Goal: Transaction & Acquisition: Purchase product/service

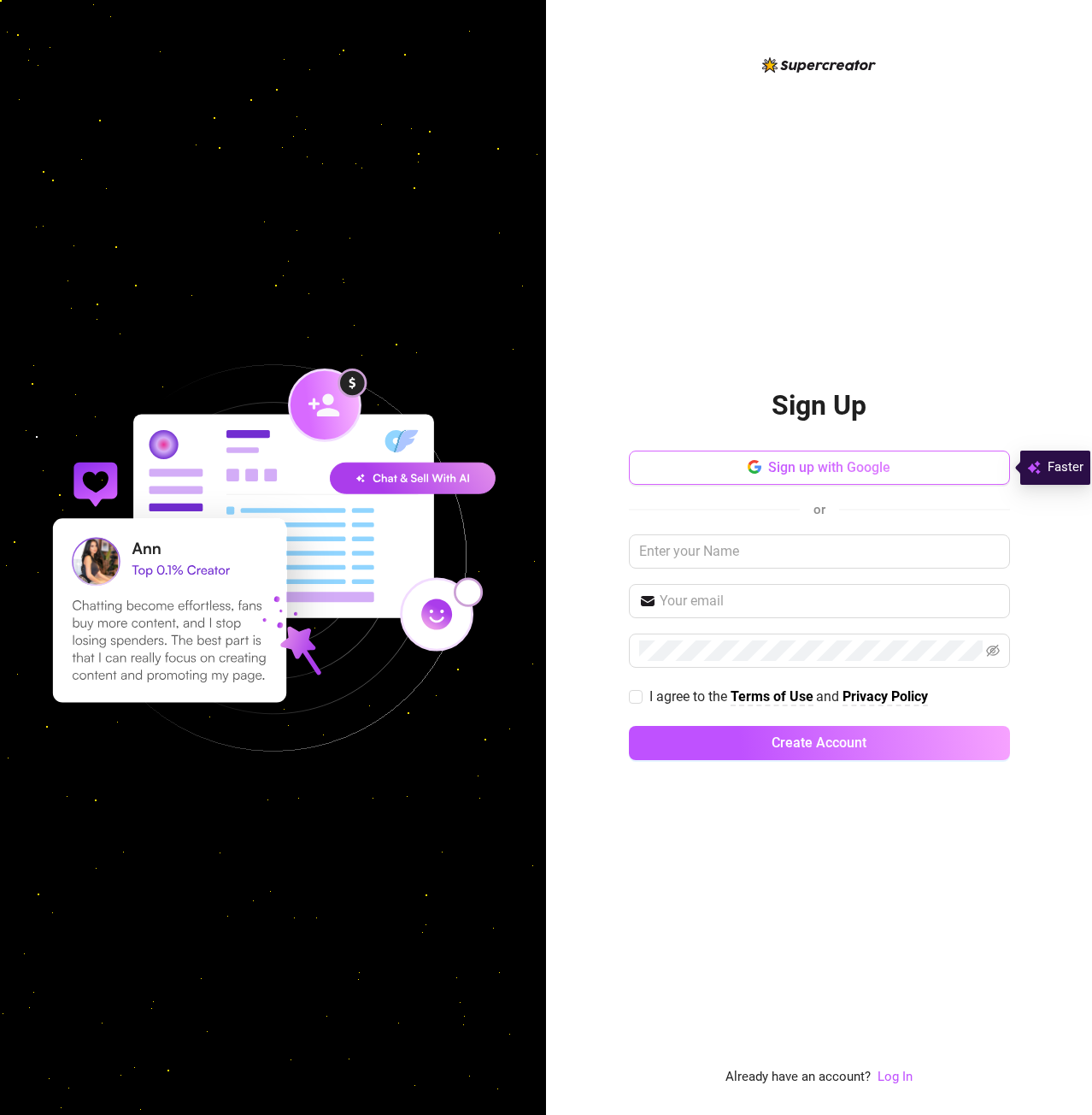
click at [758, 467] on icon "button" at bounding box center [757, 469] width 7 height 7
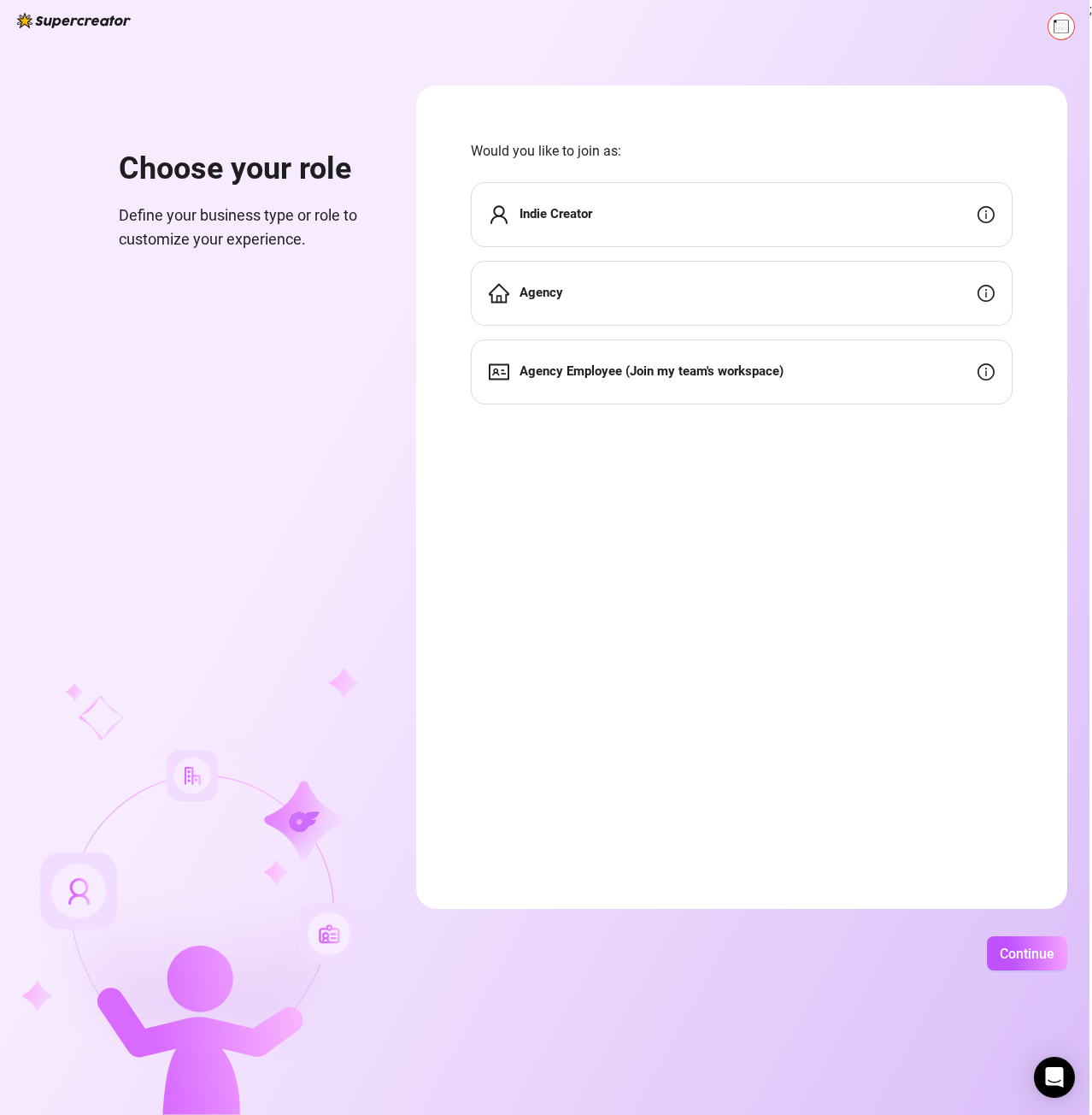
click at [580, 219] on strong "Indie Creator" at bounding box center [556, 214] width 73 height 15
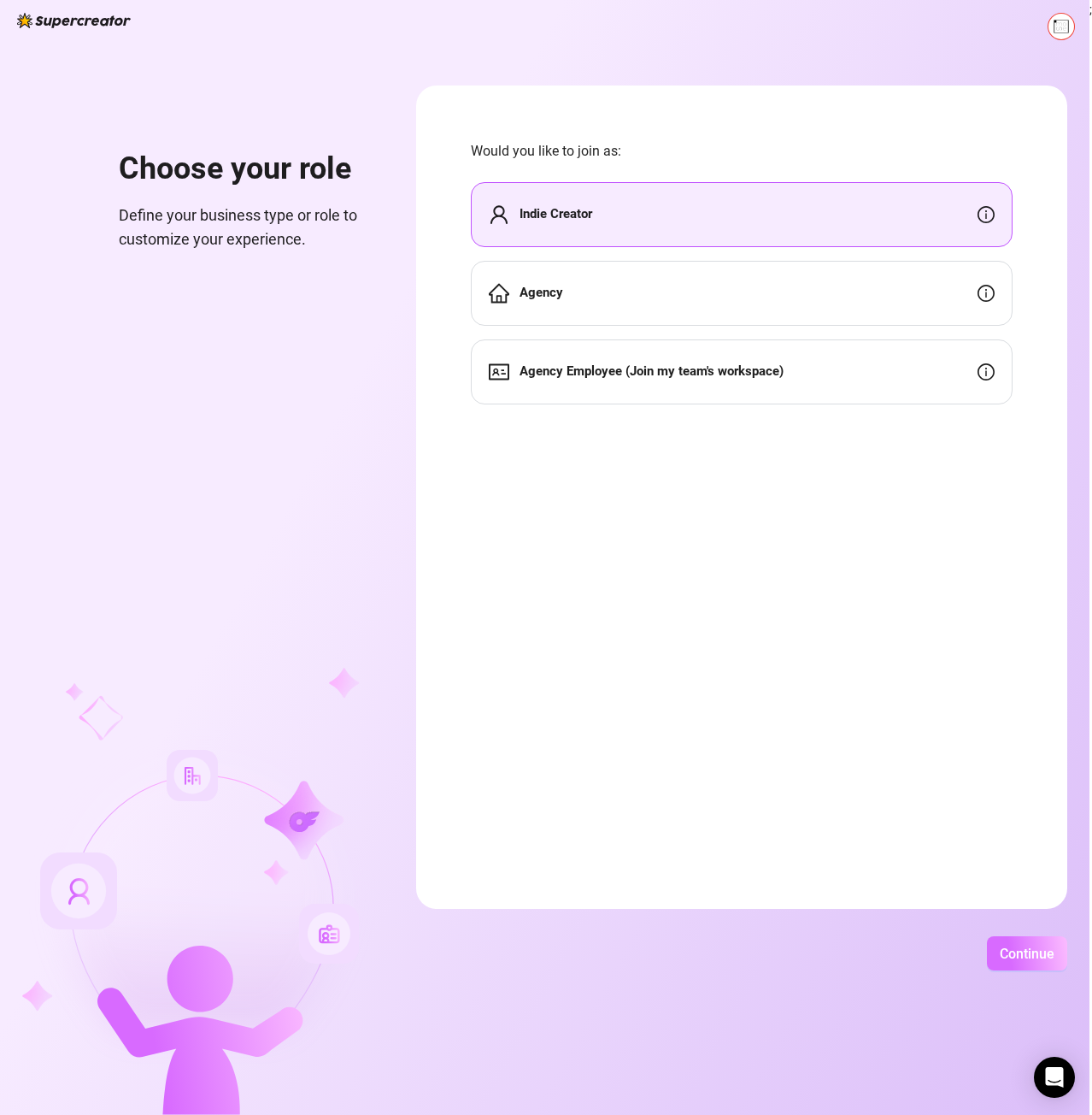
click at [1018, 949] on span "Continue" at bounding box center [1028, 953] width 55 height 16
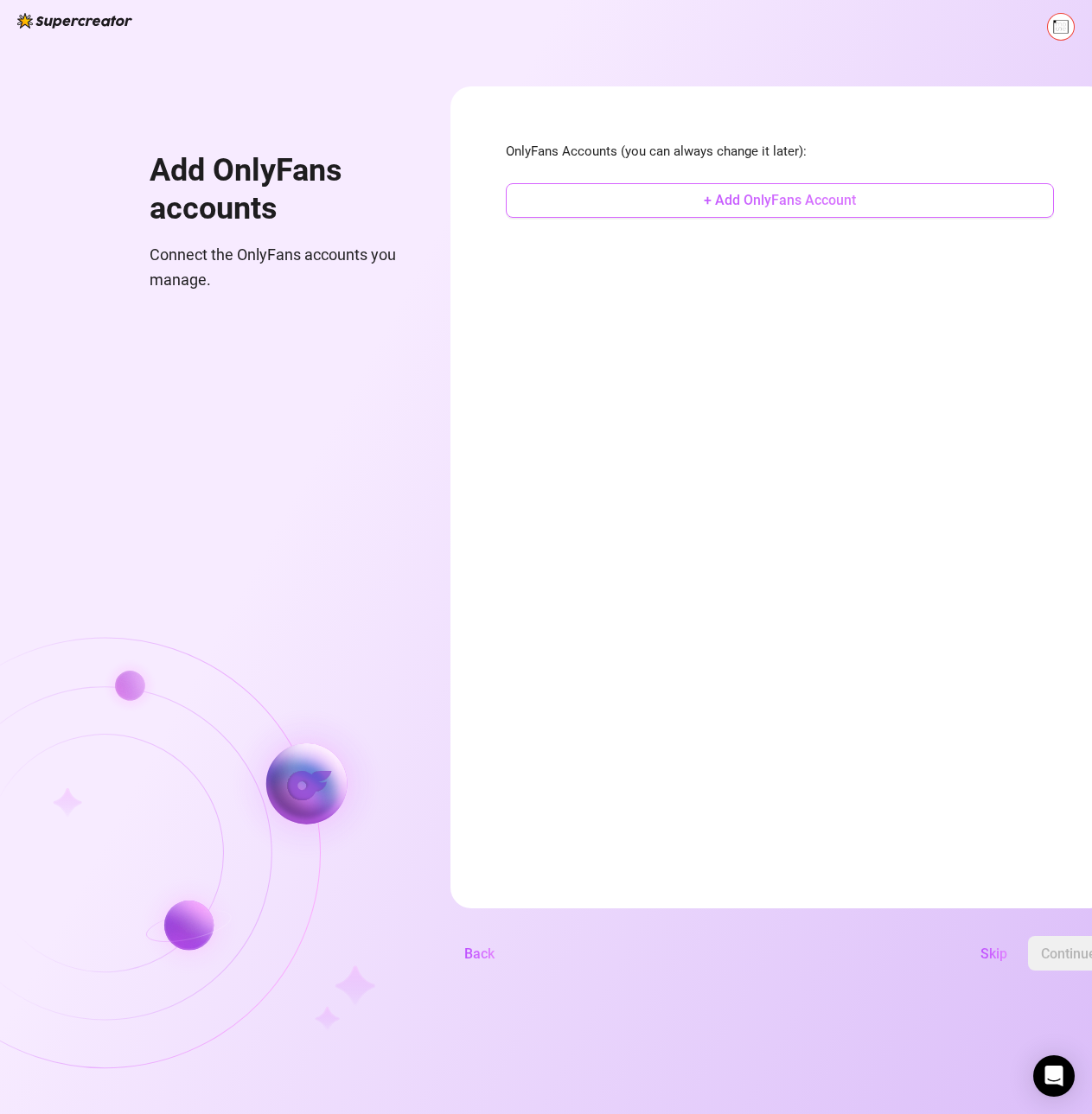
click at [806, 205] on span "+ Add OnlyFans Account" at bounding box center [779, 200] width 152 height 16
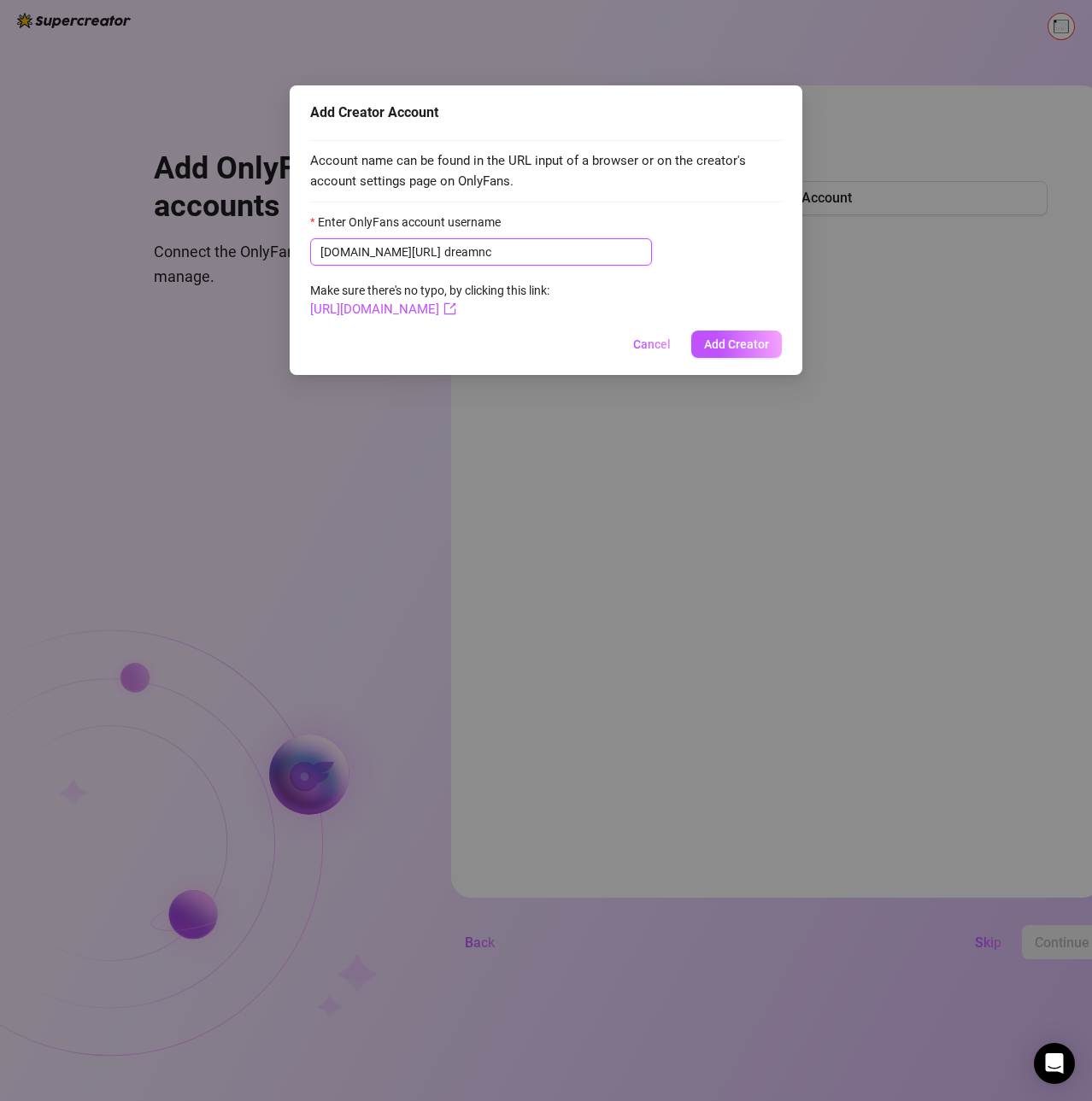
click at [444, 254] on input "dreamnc" at bounding box center [543, 252] width 198 height 19
type input "dreamnc"
click at [750, 342] on span "Add Creator" at bounding box center [737, 344] width 65 height 13
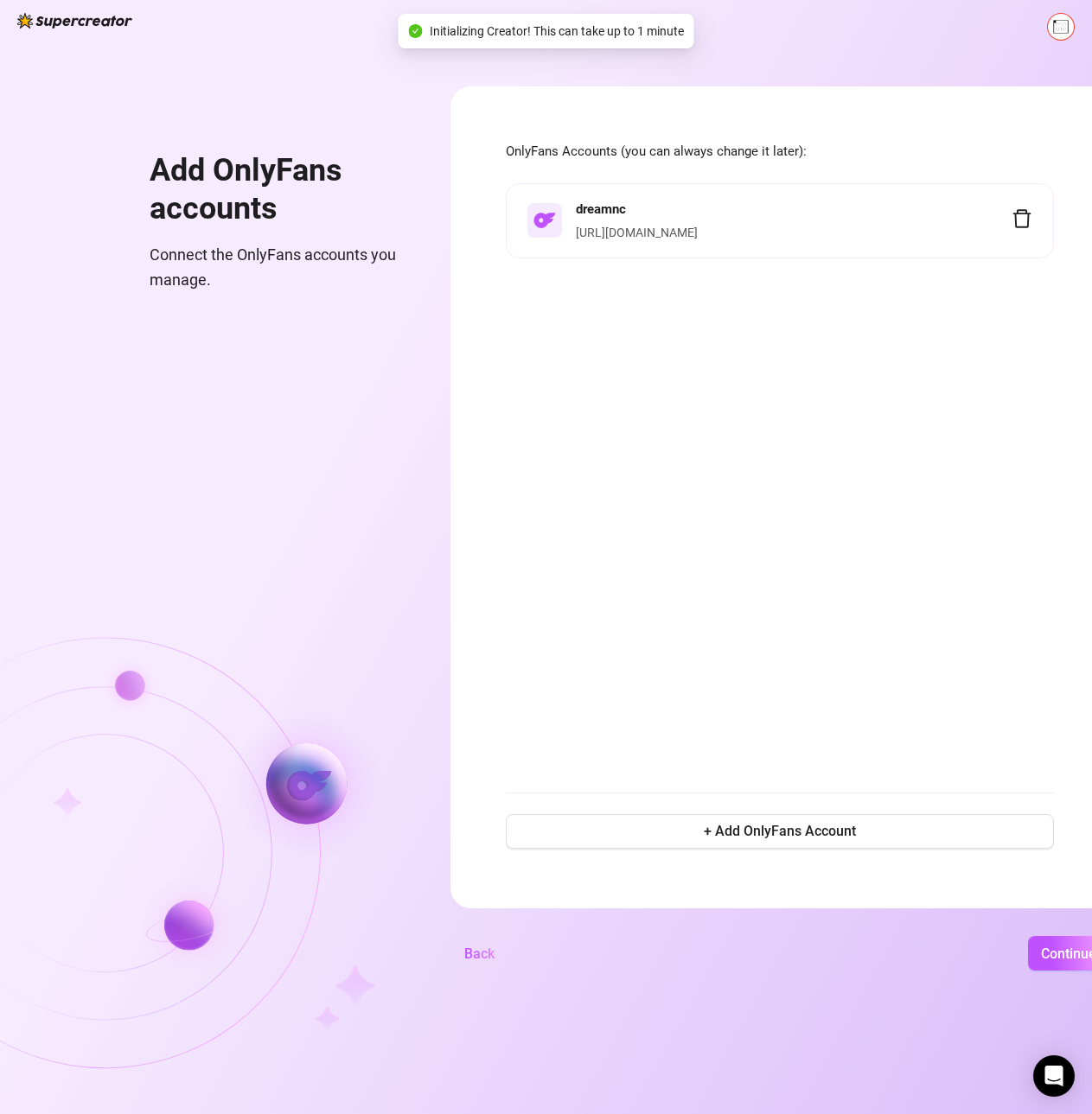
scroll to position [13, 0]
click at [1068, 957] on span "Continue" at bounding box center [1068, 953] width 55 height 16
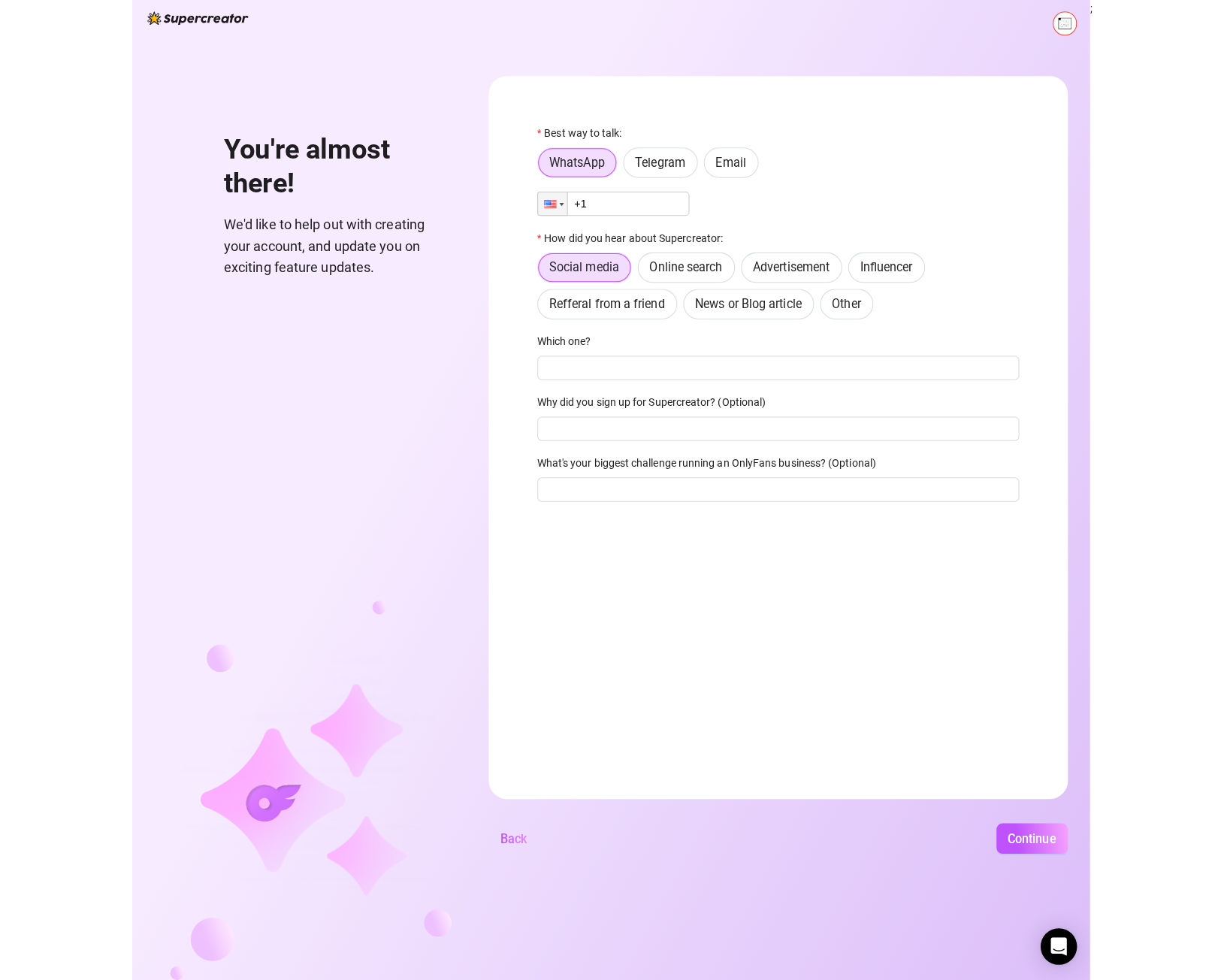
scroll to position [0, 0]
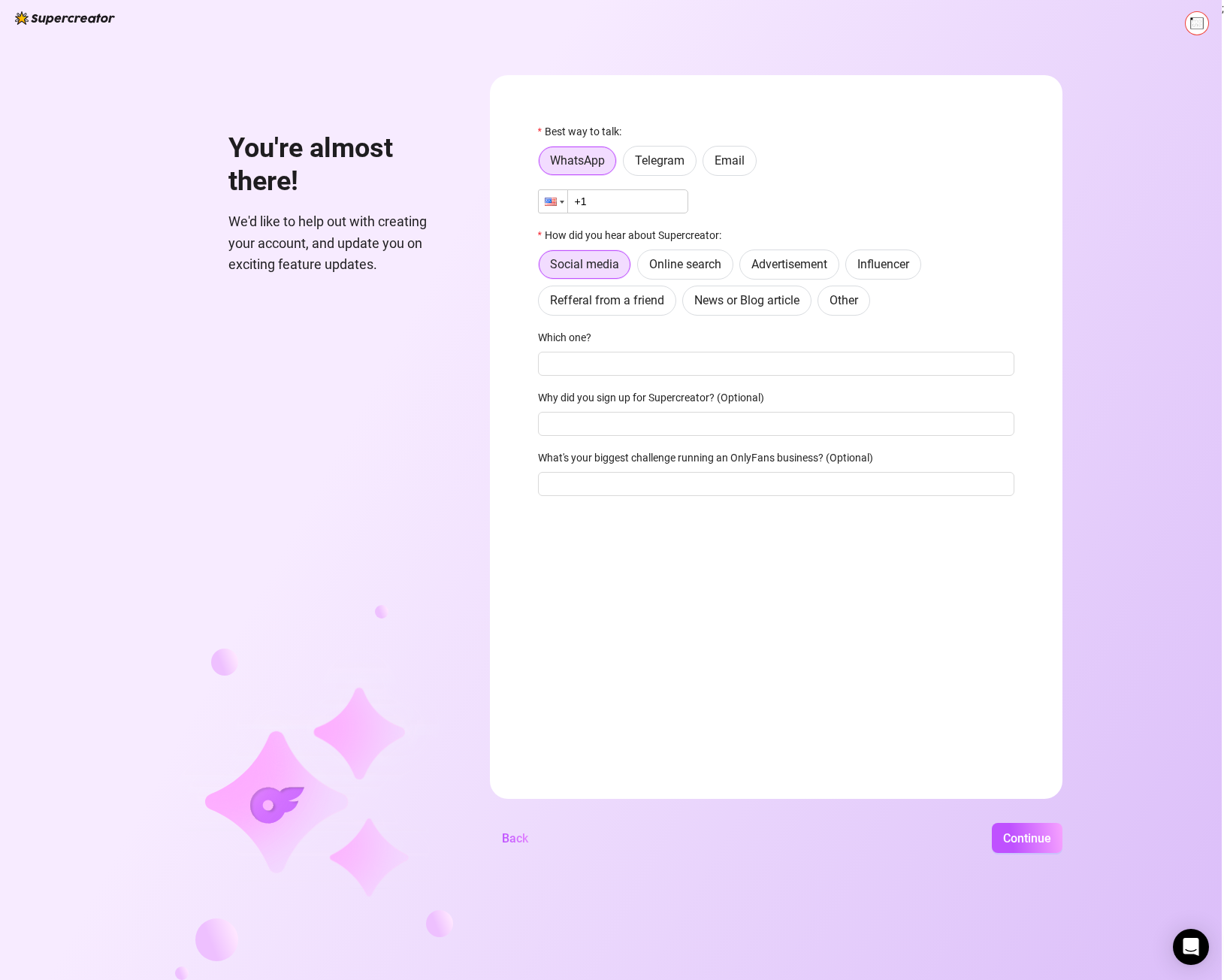
click at [556, 205] on div at bounding box center [550, 202] width 12 height 8
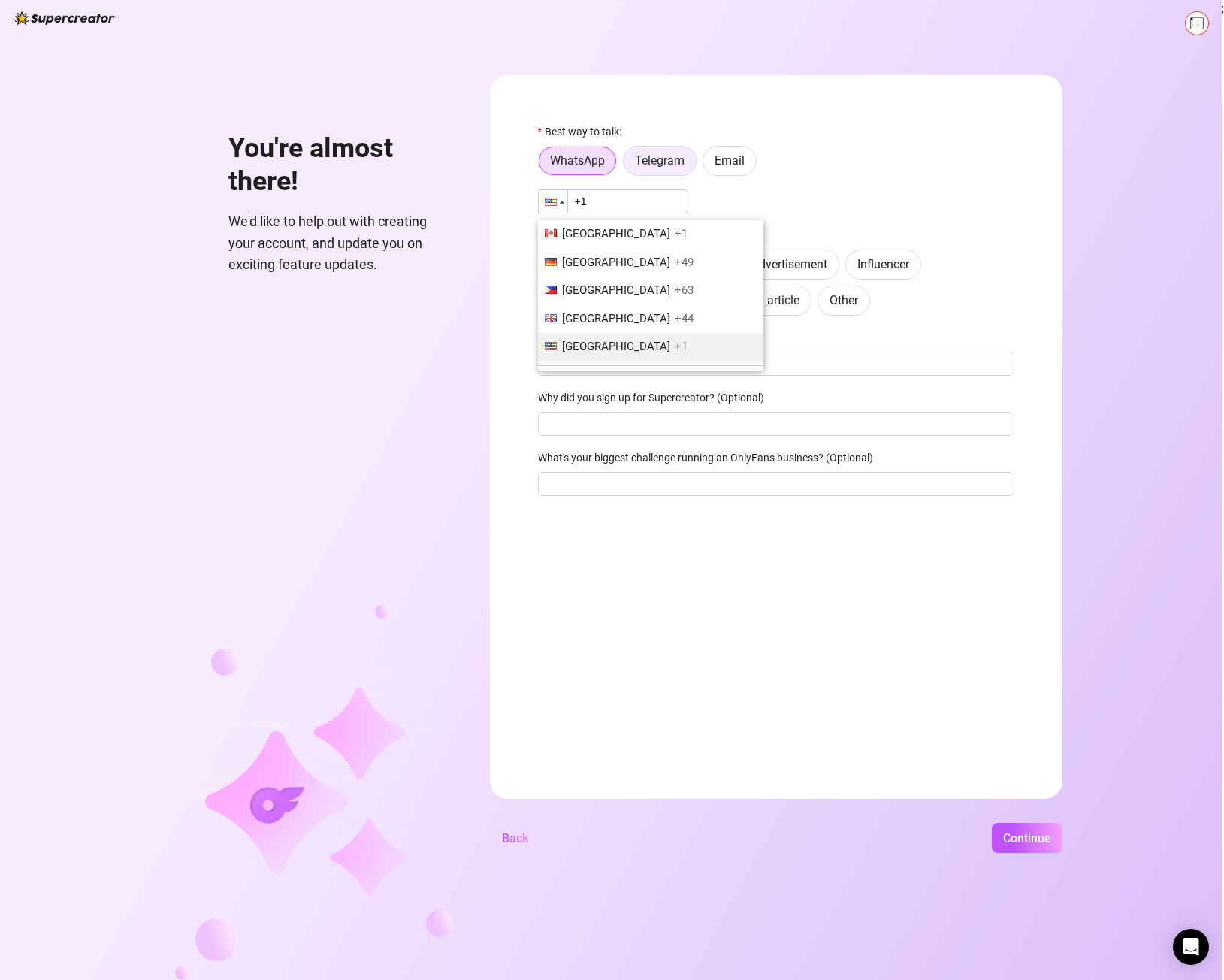
click at [672, 168] on label "Telegram" at bounding box center [659, 160] width 74 height 30
click at [628, 165] on input "Telegram" at bounding box center [628, 165] width 0 height 0
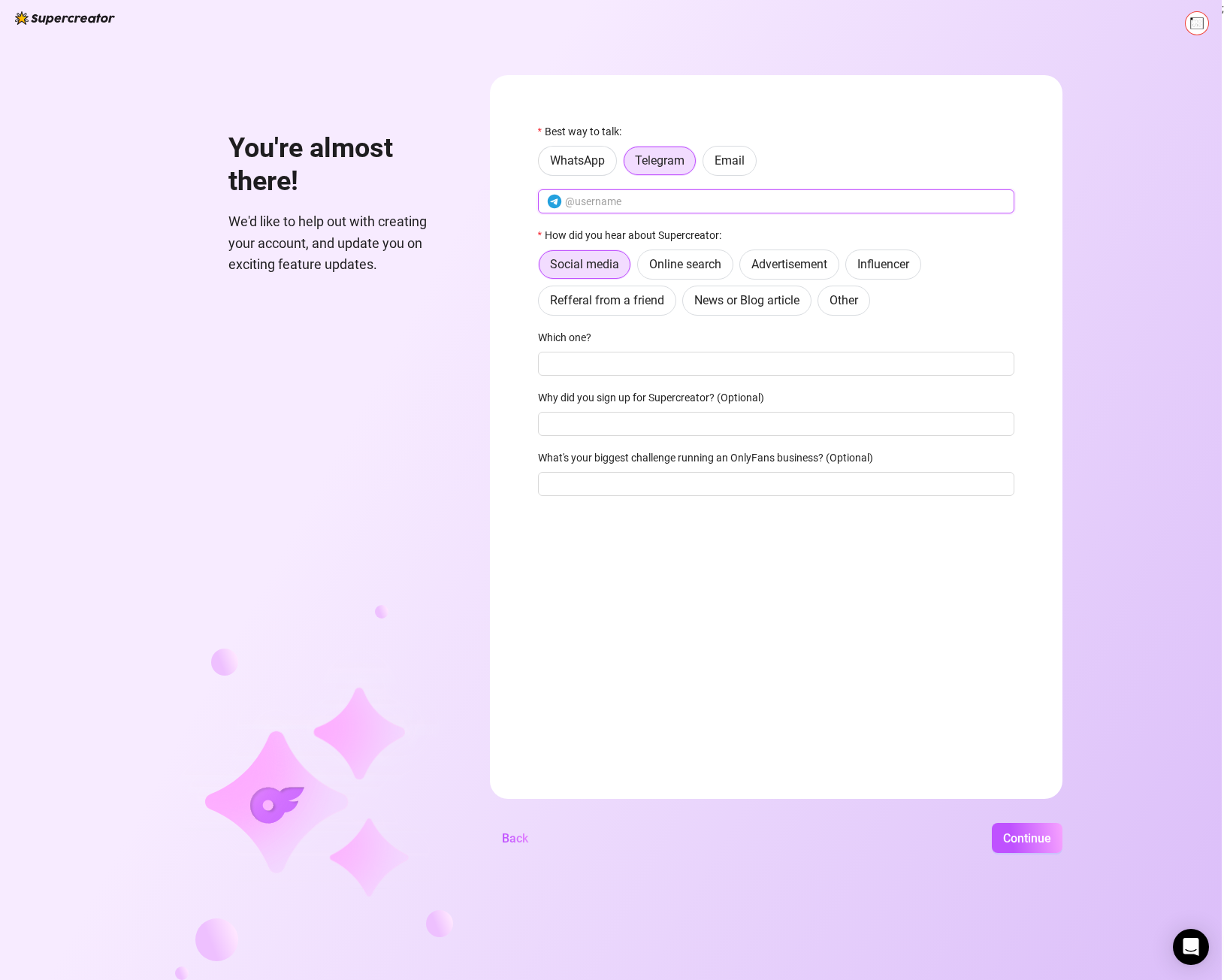
click at [620, 195] on input "text" at bounding box center [786, 201] width 441 height 17
click at [692, 190] on span at bounding box center [776, 201] width 476 height 24
click at [690, 196] on input "text" at bounding box center [786, 201] width 441 height 17
paste input "@MoaSeboa"
type input "@MoaSeboa"
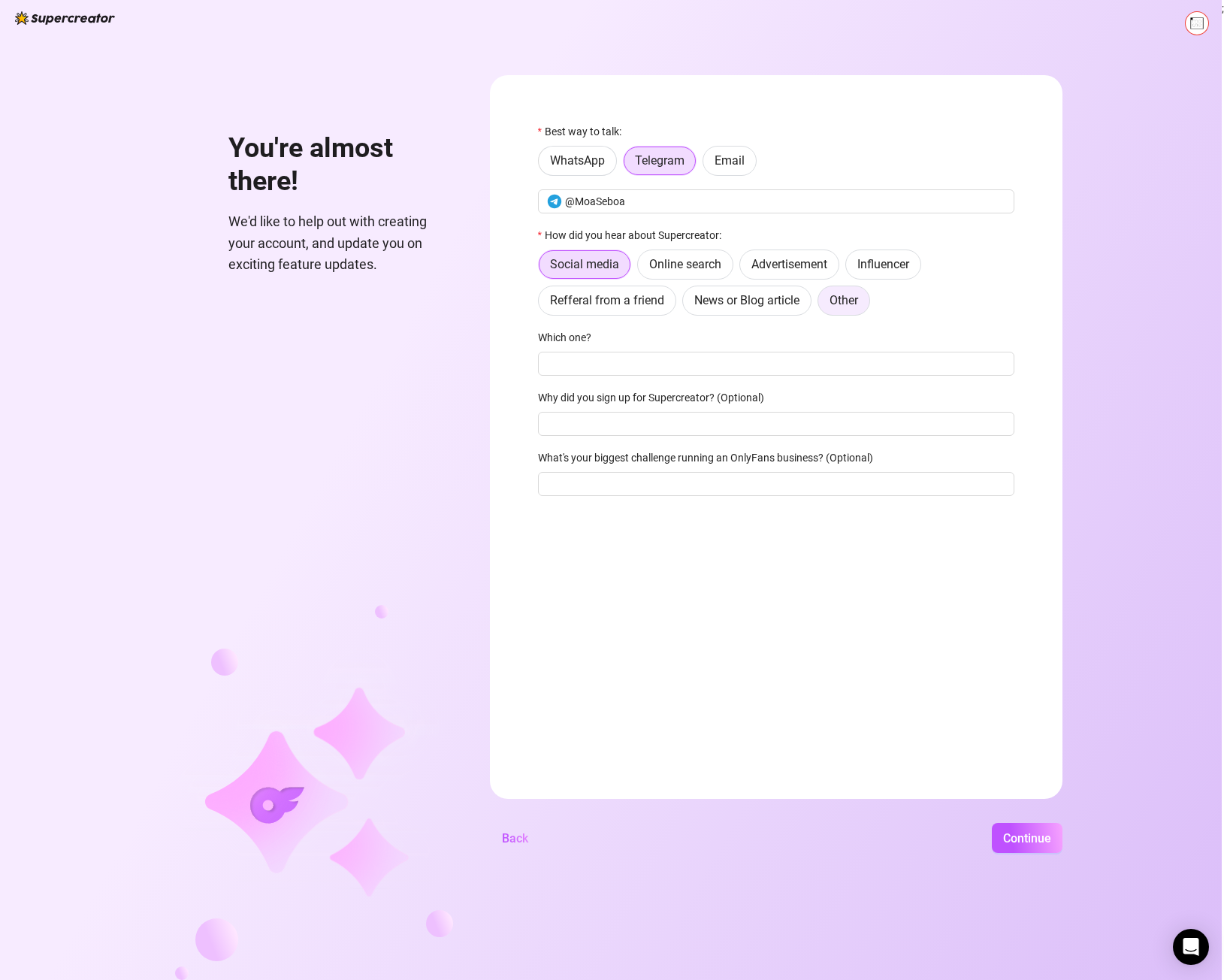
click at [823, 301] on label "Other" at bounding box center [843, 300] width 52 height 30
click at [822, 304] on input "Other" at bounding box center [822, 304] width 0 height 0
click at [602, 263] on span "Social media" at bounding box center [585, 263] width 69 height 14
click at [543, 268] on input "Social media" at bounding box center [543, 268] width 0 height 0
click at [600, 308] on span "Refferal from a friend" at bounding box center [607, 300] width 114 height 14
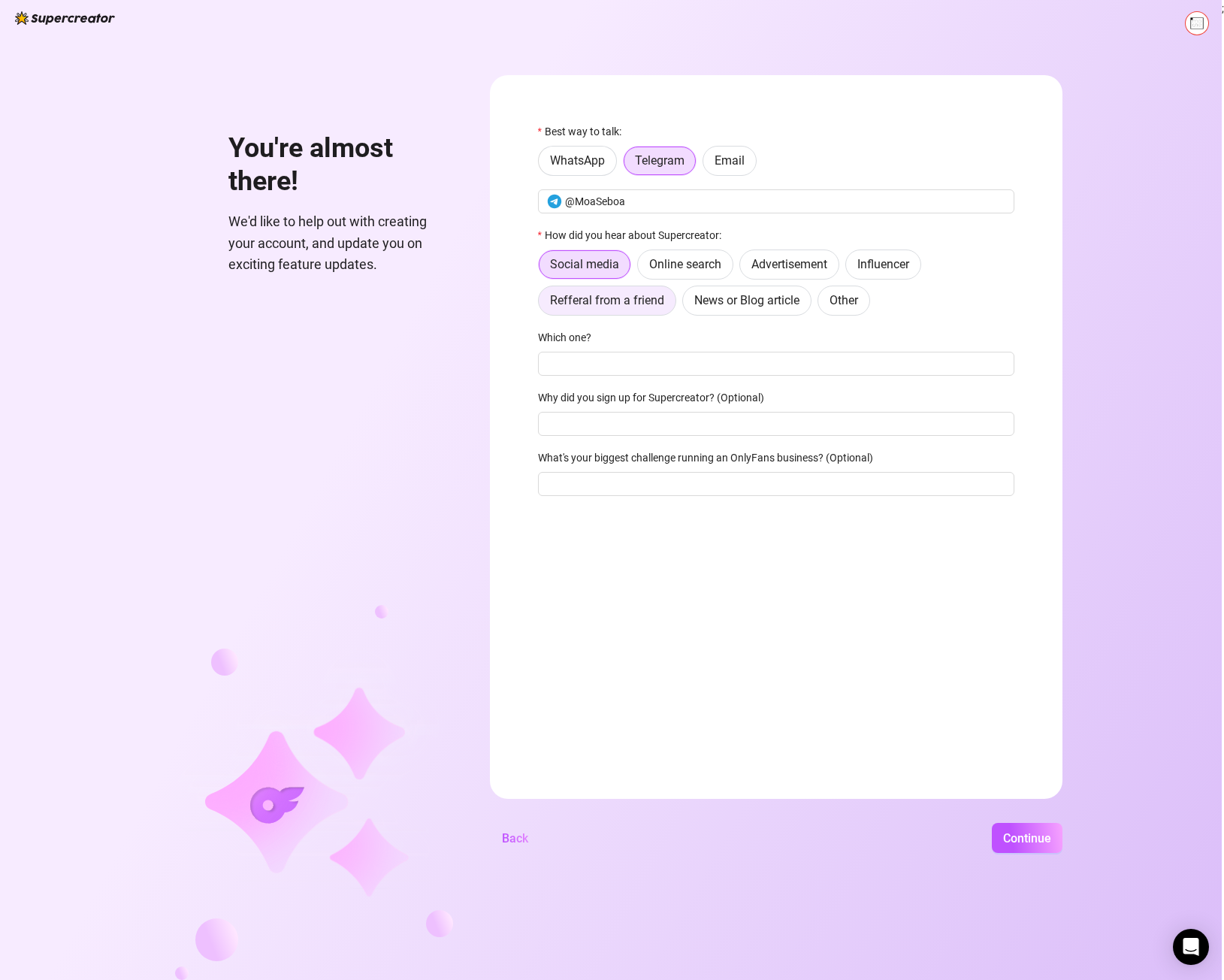
click at [543, 304] on input "Refferal from a friend" at bounding box center [543, 304] width 0 height 0
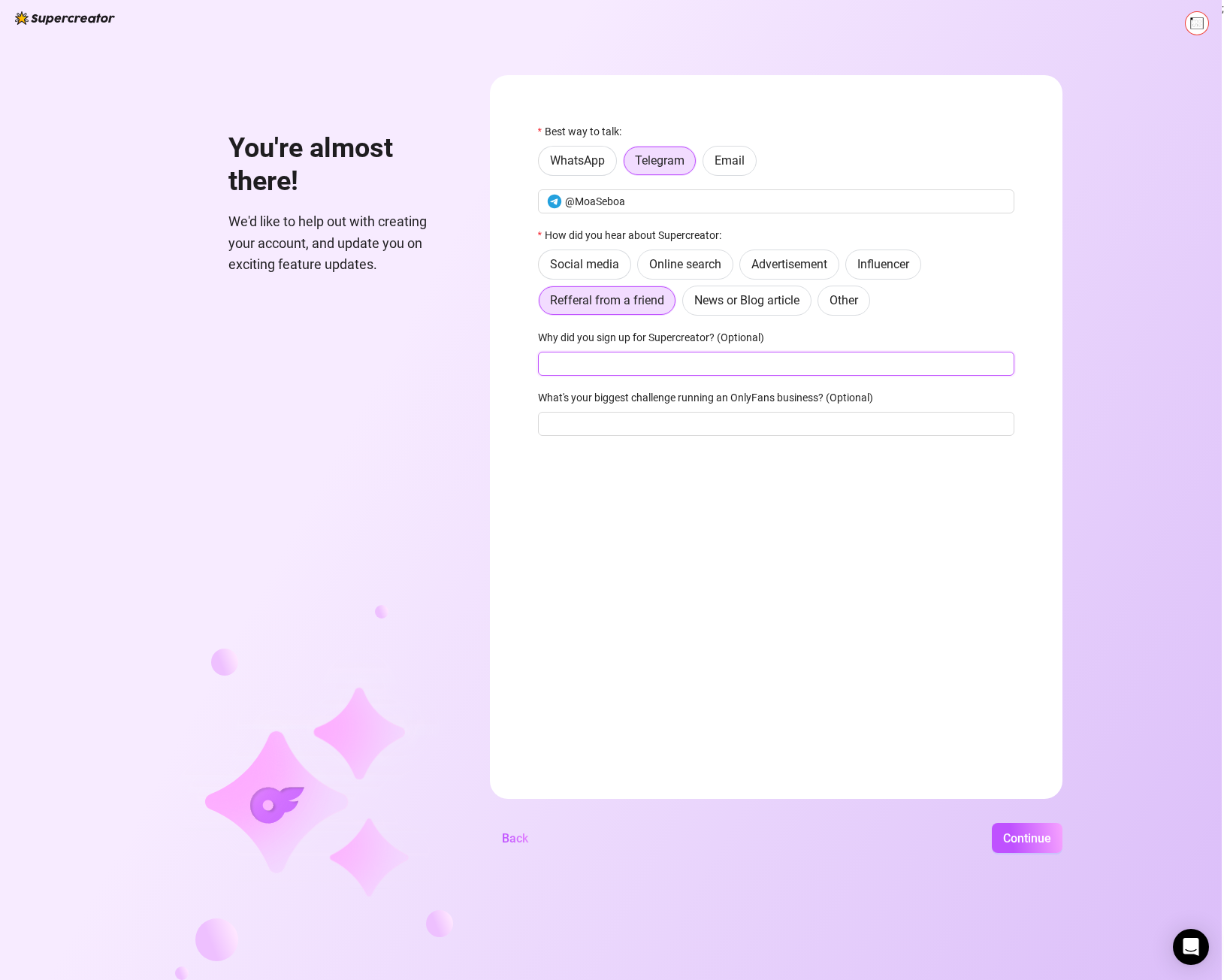
click at [600, 365] on input "Why did you sign up for Supercreator? (Optional)" at bounding box center [776, 363] width 476 height 24
click at [960, 837] on span "Continue" at bounding box center [1028, 838] width 48 height 14
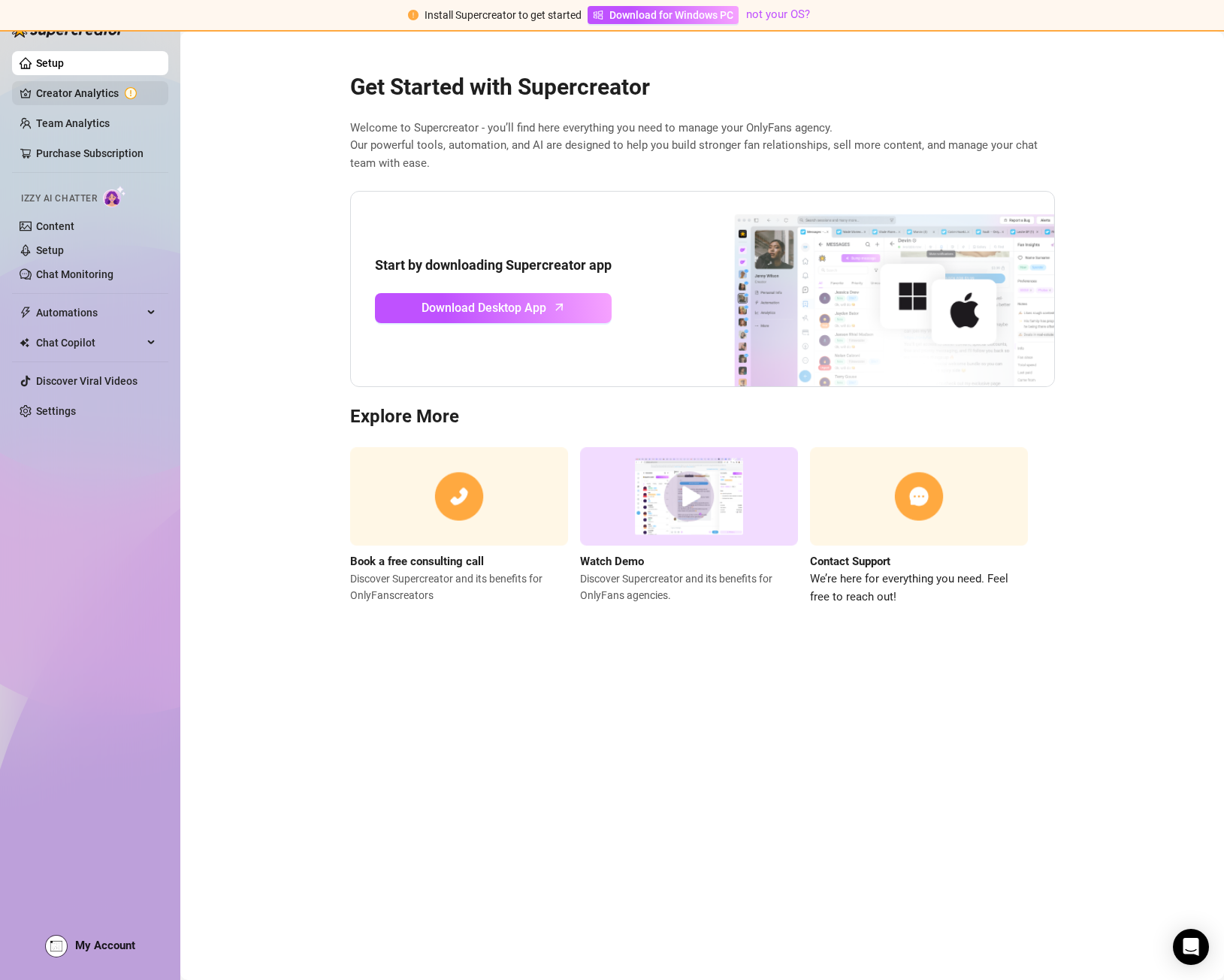
click at [84, 88] on link "Creator Analytics" at bounding box center [96, 93] width 121 height 24
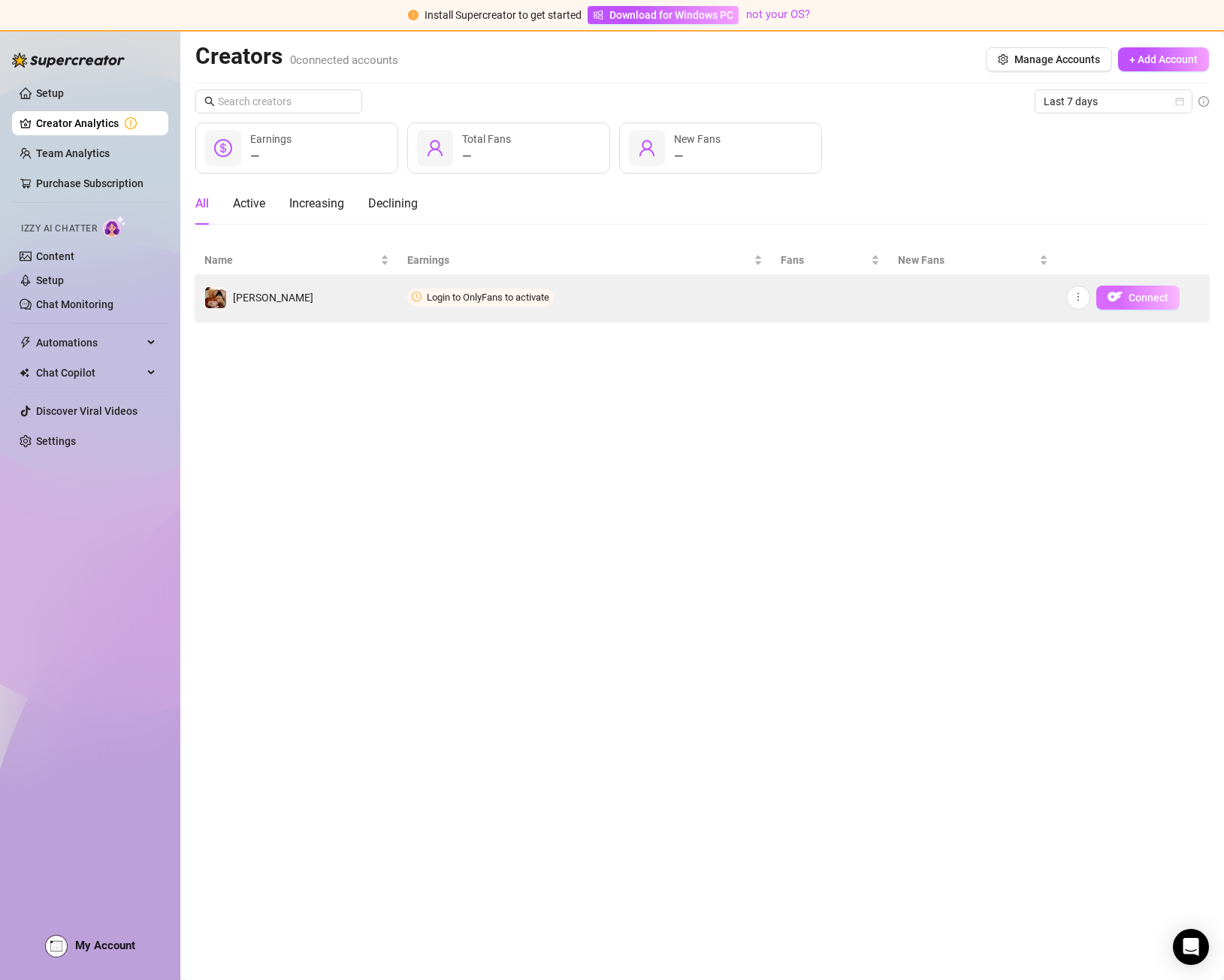
click at [960, 300] on img "button" at bounding box center [1115, 297] width 15 height 15
click at [960, 293] on span "Connect" at bounding box center [1149, 298] width 40 height 12
click at [960, 298] on span "Connect" at bounding box center [1149, 298] width 40 height 12
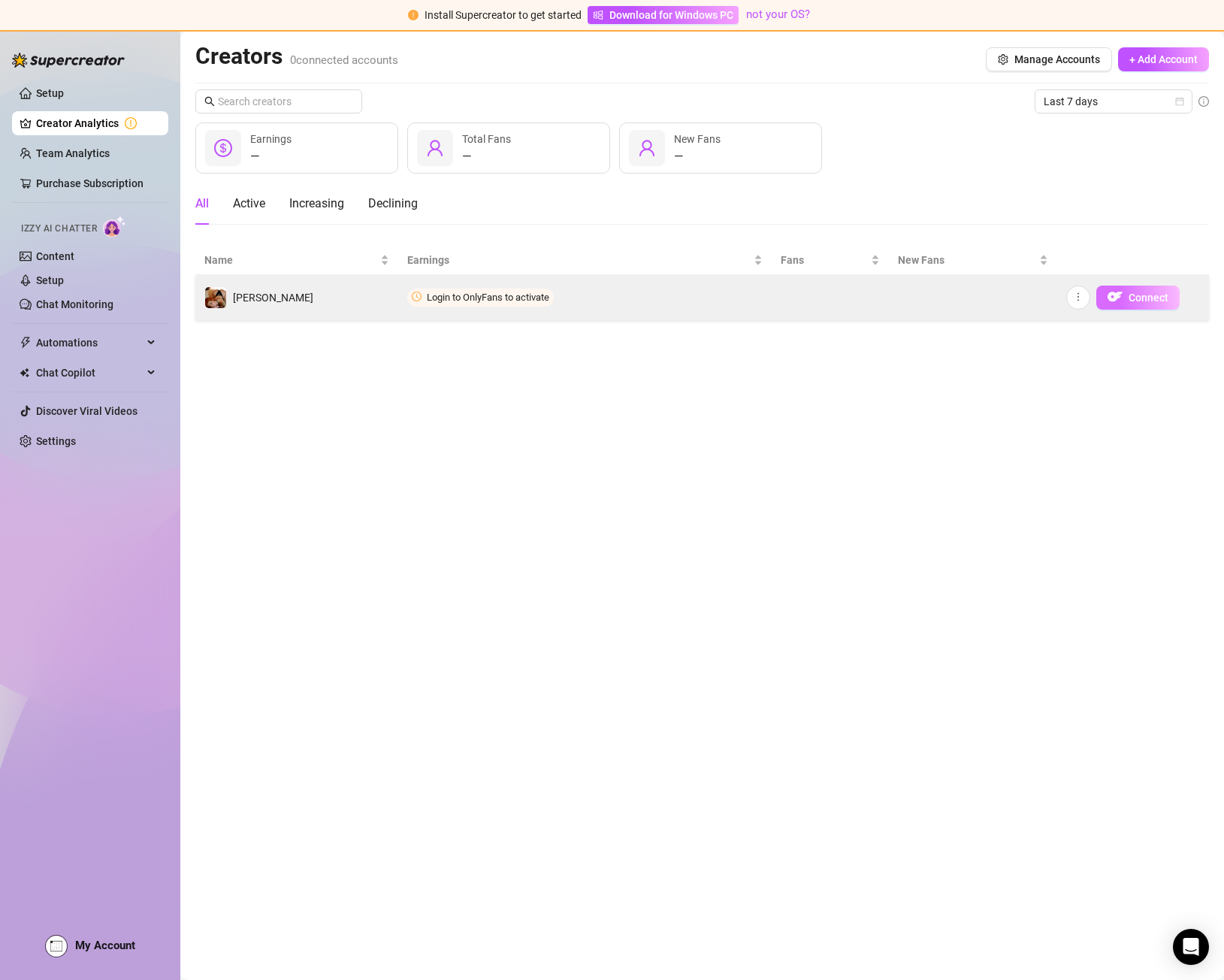
click at [960, 298] on span "Connect" at bounding box center [1149, 298] width 40 height 12
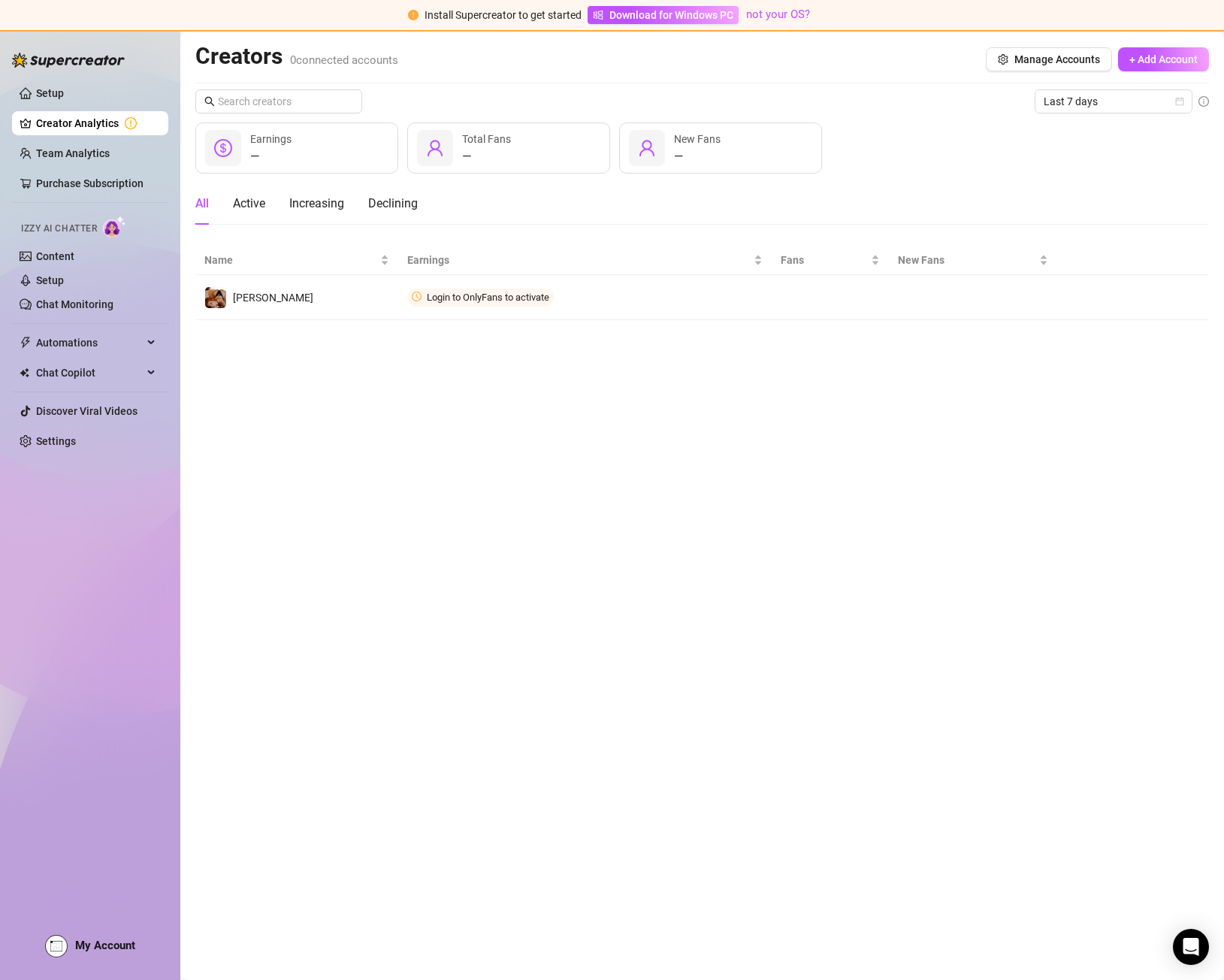
click at [960, 396] on main "Creators 0 connected accounts Manage Accounts + Add Account Last 7 days — Earni…" at bounding box center [702, 505] width 1044 height 948
click at [629, 15] on span "Download for Windows PC" at bounding box center [671, 15] width 124 height 17
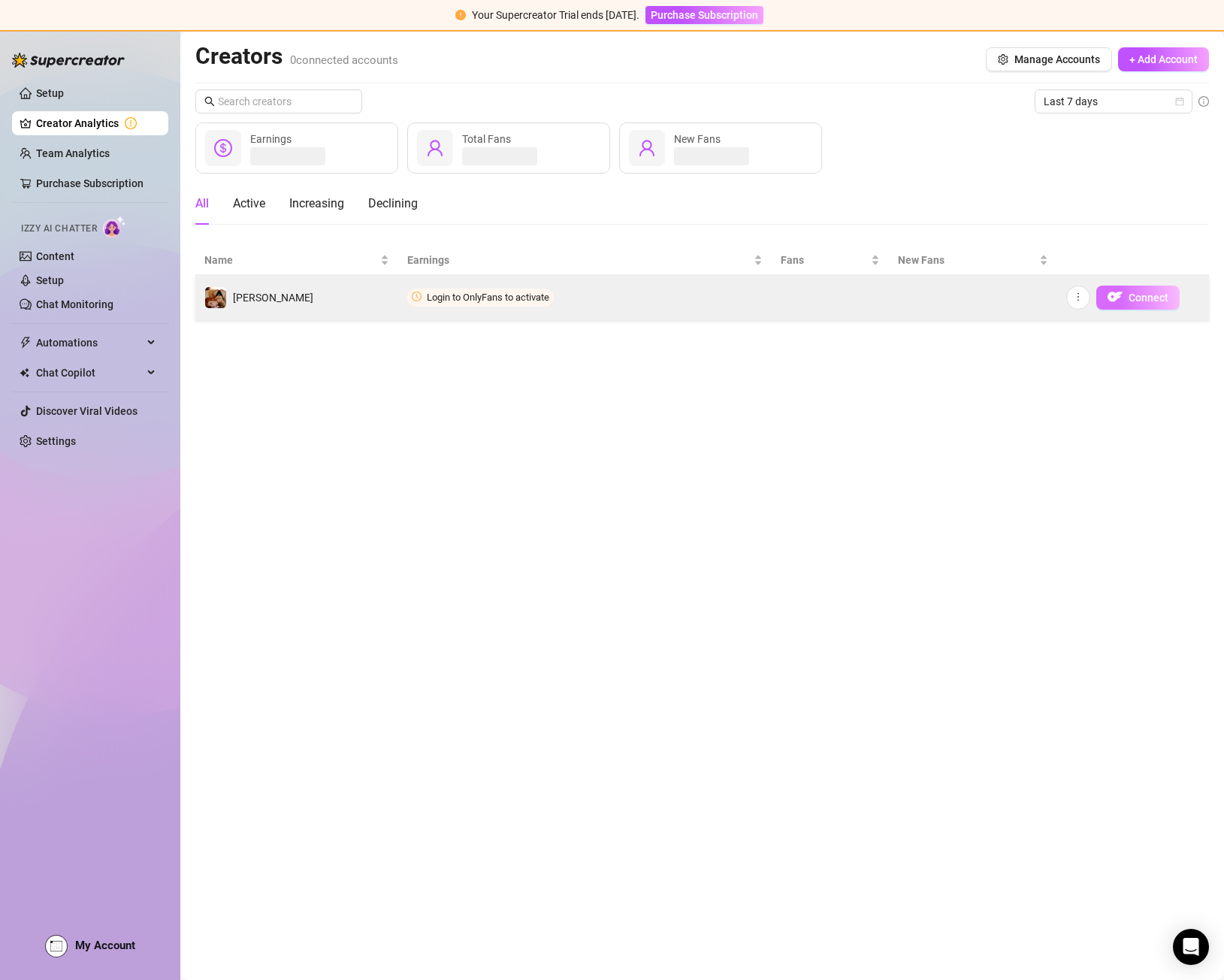
click at [1141, 302] on span "Connect" at bounding box center [1149, 298] width 40 height 12
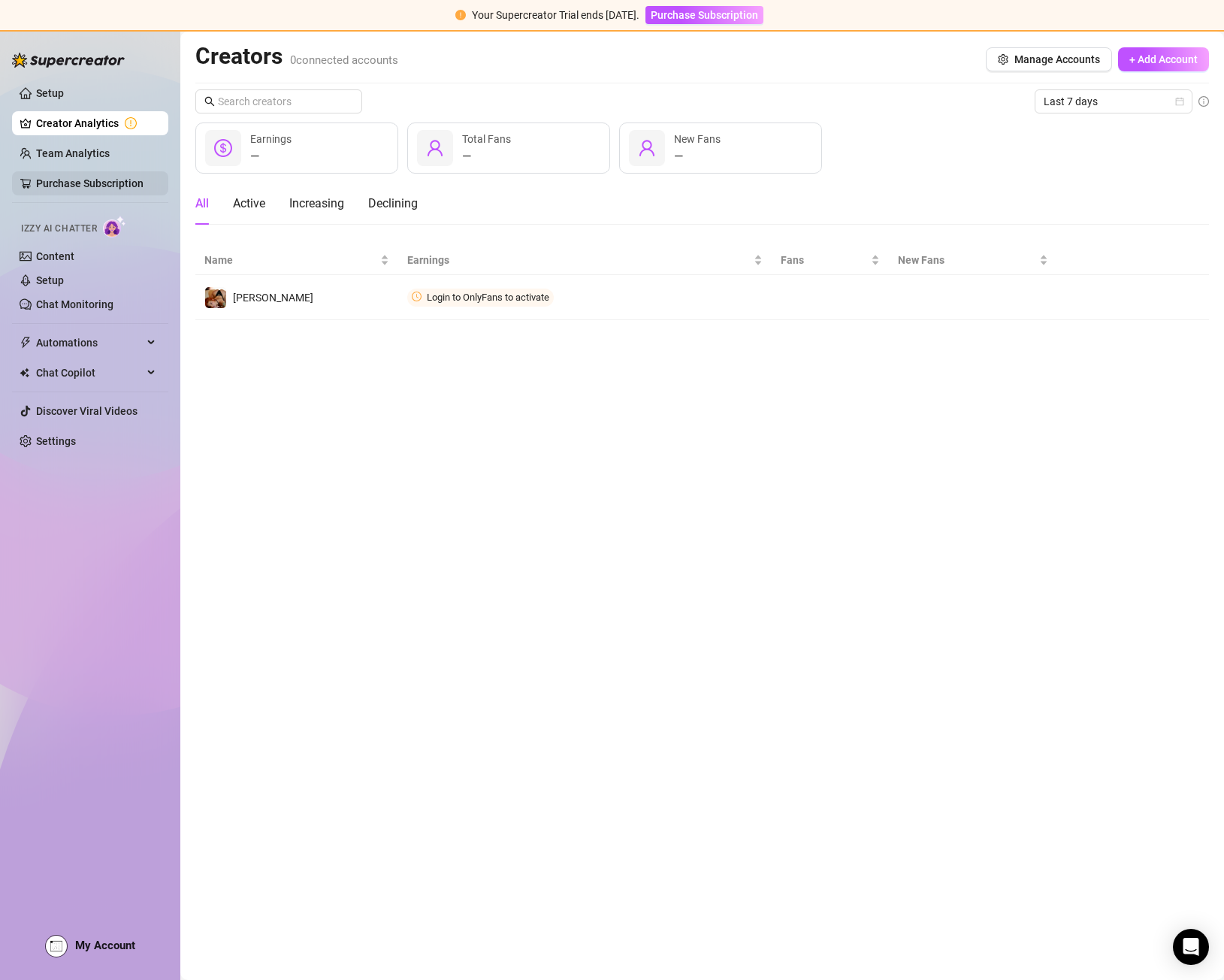
click at [84, 180] on link "Purchase Subscription" at bounding box center [89, 183] width 107 height 12
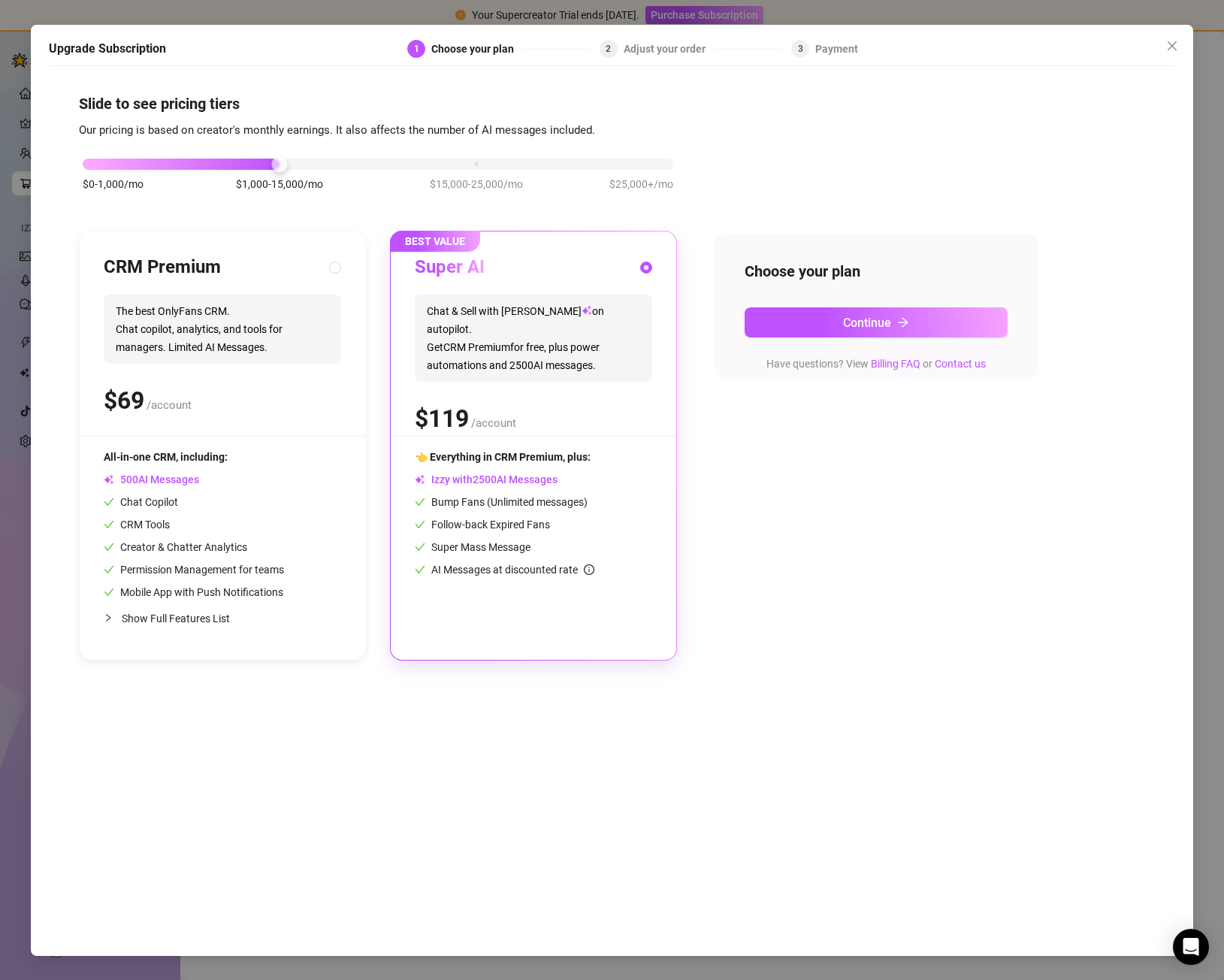
click at [240, 347] on span "The best OnlyFans CRM. Chat copilot, analytics, and tools for managers. Limited…" at bounding box center [223, 328] width 238 height 69
radio input "true"
radio input "false"
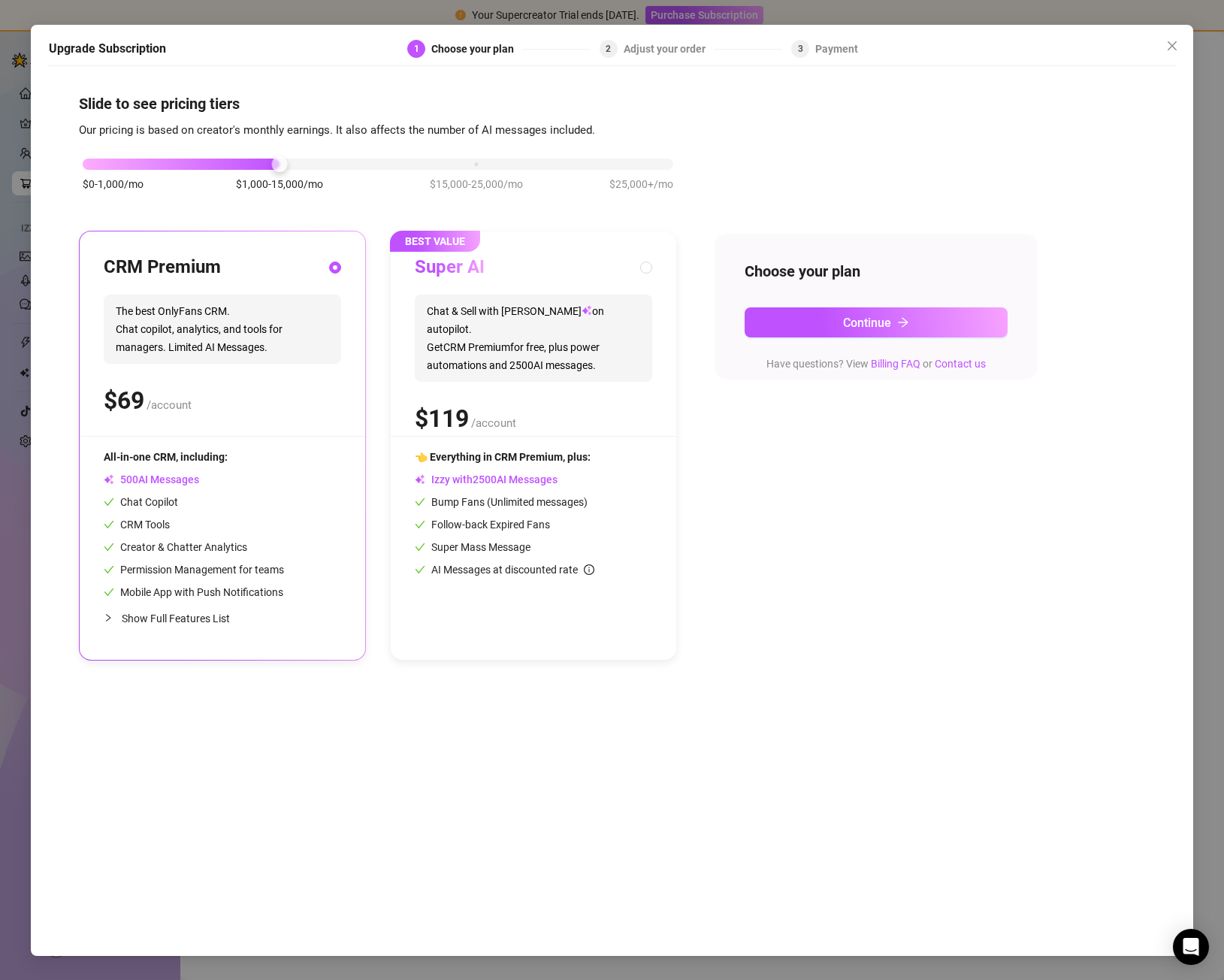
drag, startPoint x: 463, startPoint y: 347, endPoint x: 482, endPoint y: 347, distance: 19.0
click at [464, 347] on span "Chat & Sell with Izzy on autopilot. Get CRM Premium for free, plus power automa…" at bounding box center [534, 337] width 238 height 87
radio input "false"
radio input "true"
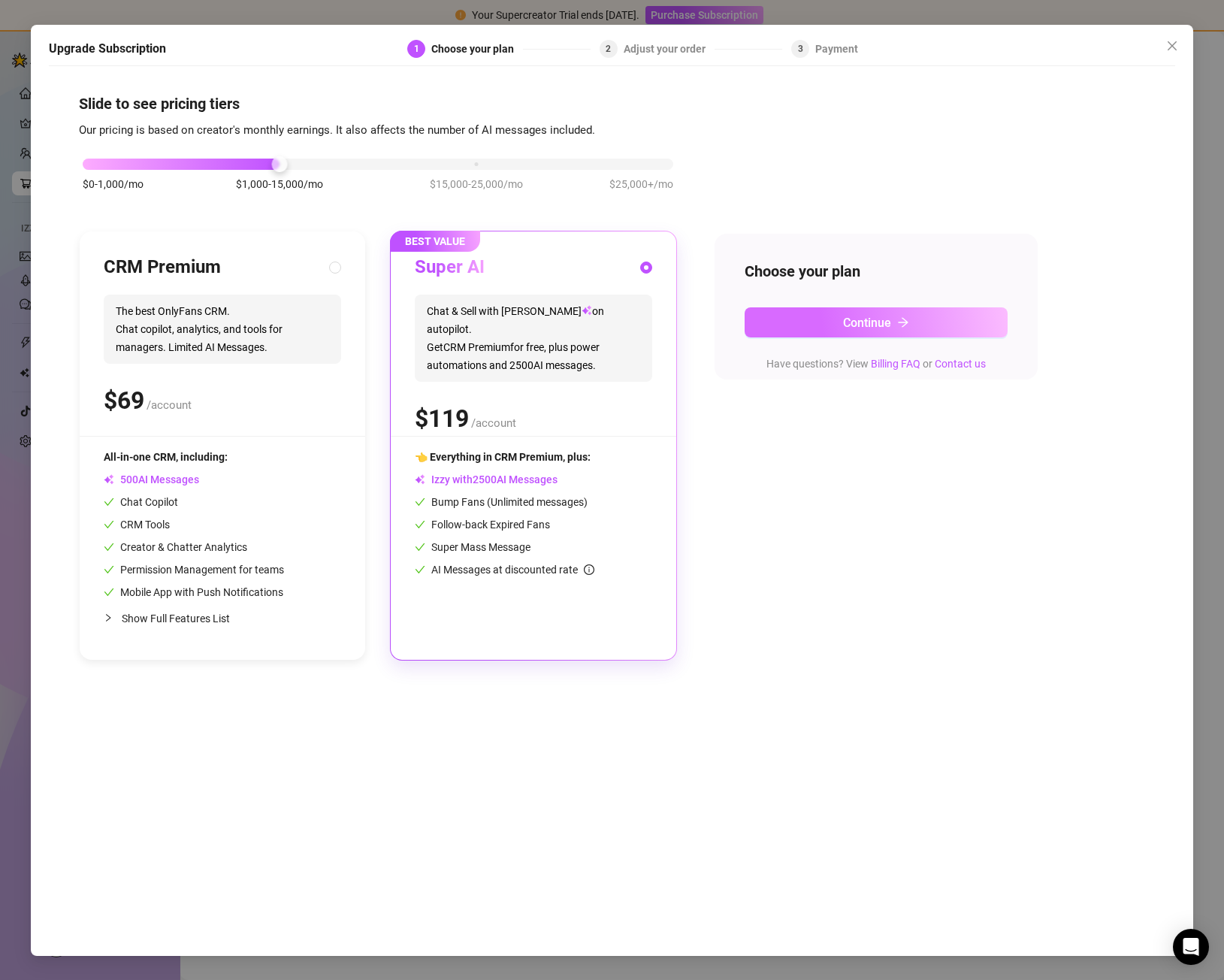
click at [747, 317] on button "Continue" at bounding box center [876, 323] width 263 height 30
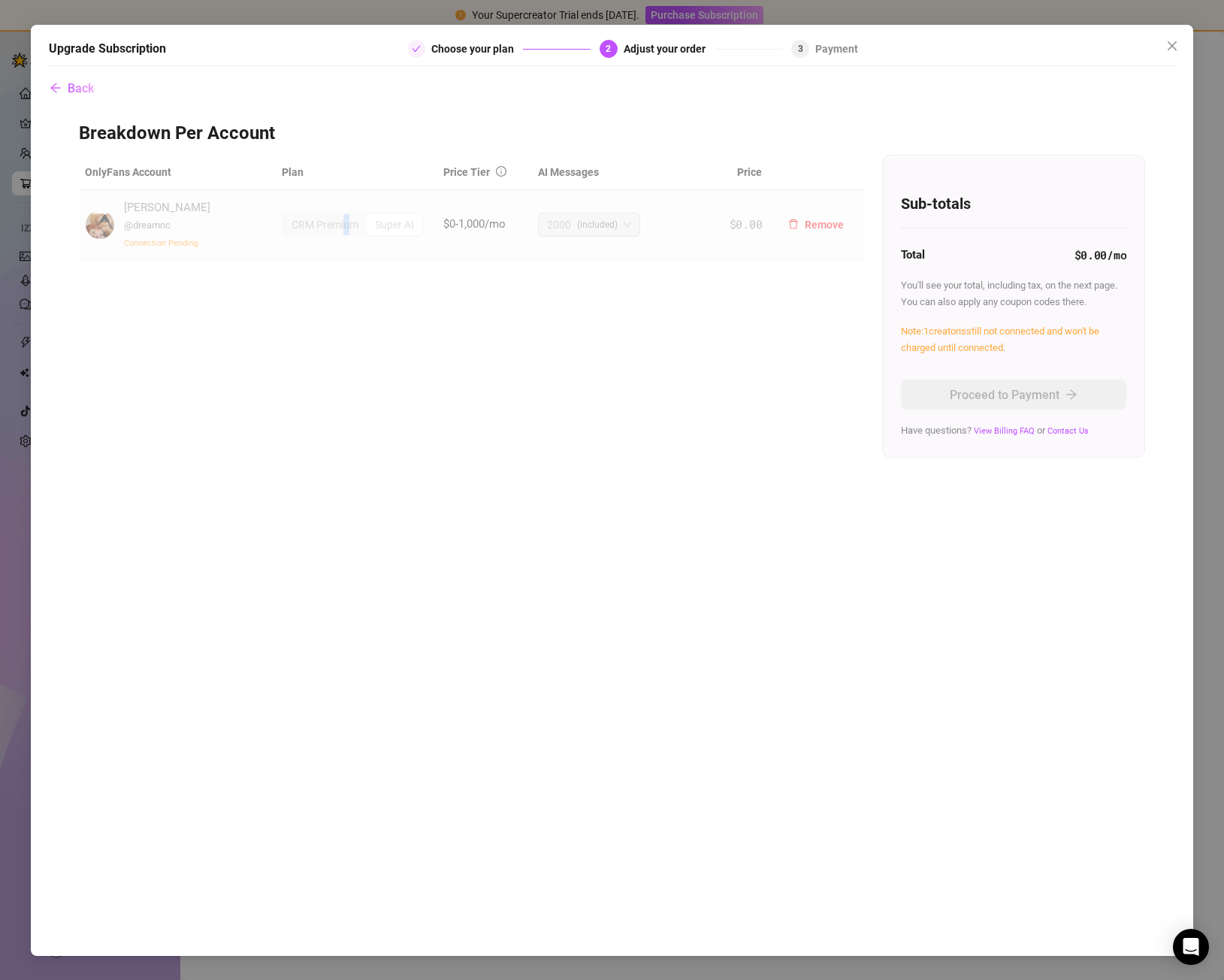
click at [347, 213] on div "CRM Premium Super AI" at bounding box center [353, 224] width 142 height 24
click at [323, 308] on div "OnlyFans Account Plan Price Tier AI Messages Price Monica @ dreamnc Connection …" at bounding box center [612, 306] width 1067 height 303
click at [91, 87] on span "Back" at bounding box center [81, 88] width 27 height 14
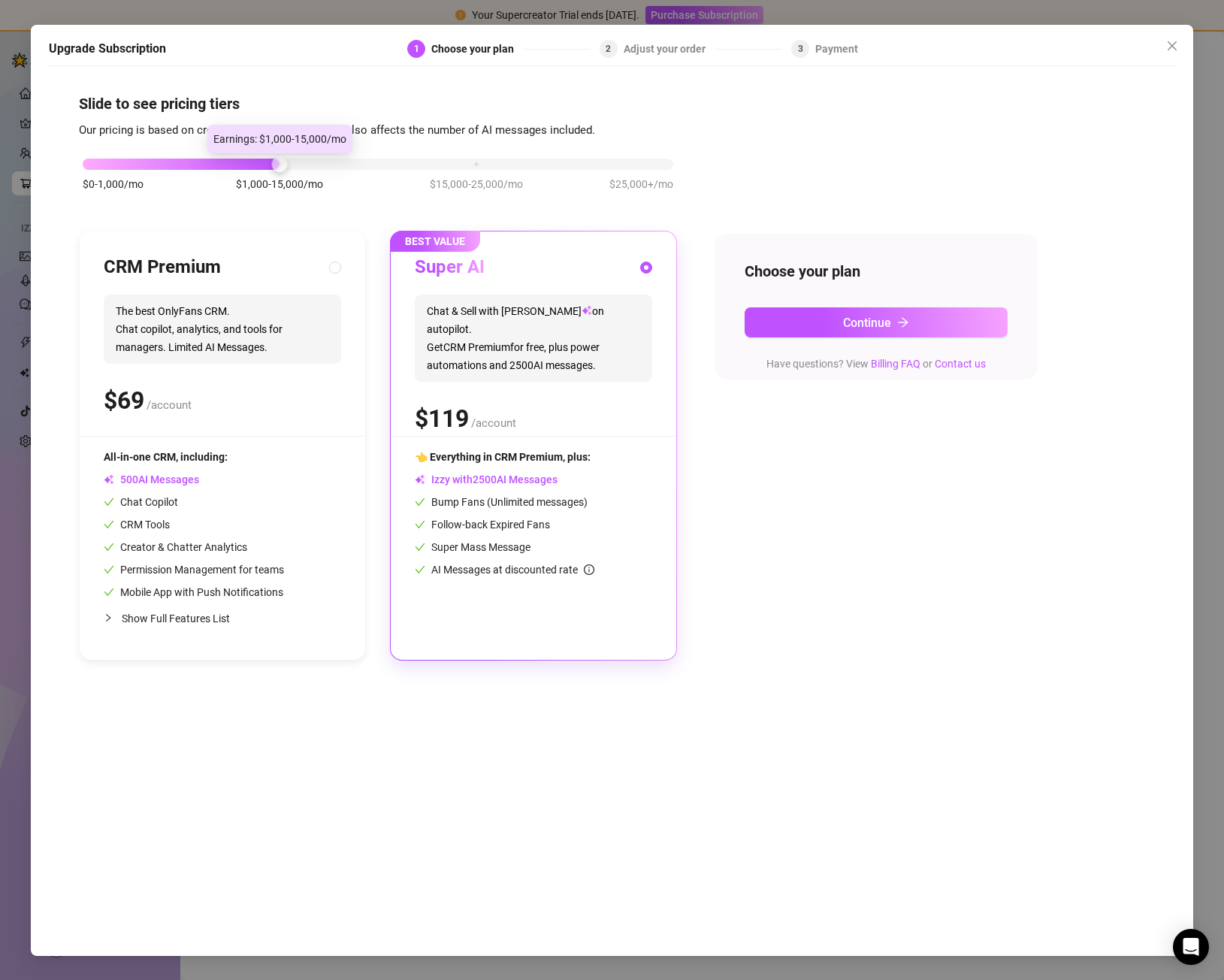
drag, startPoint x: 277, startPoint y: 166, endPoint x: 285, endPoint y: 168, distance: 8.2
click at [285, 168] on div at bounding box center [279, 164] width 16 height 16
click at [917, 327] on button "Continue" at bounding box center [876, 323] width 263 height 30
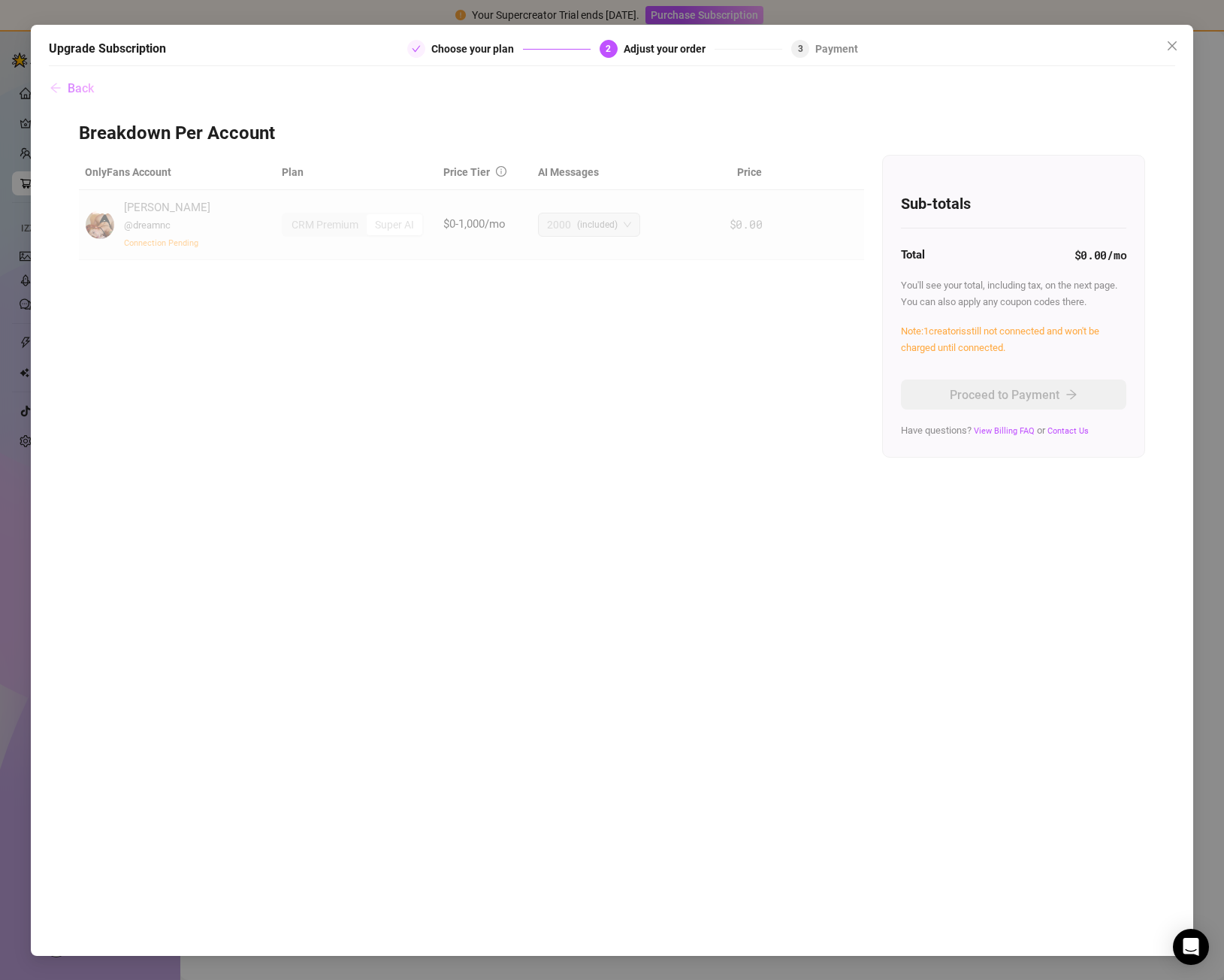
click at [85, 90] on span "Back" at bounding box center [81, 88] width 27 height 14
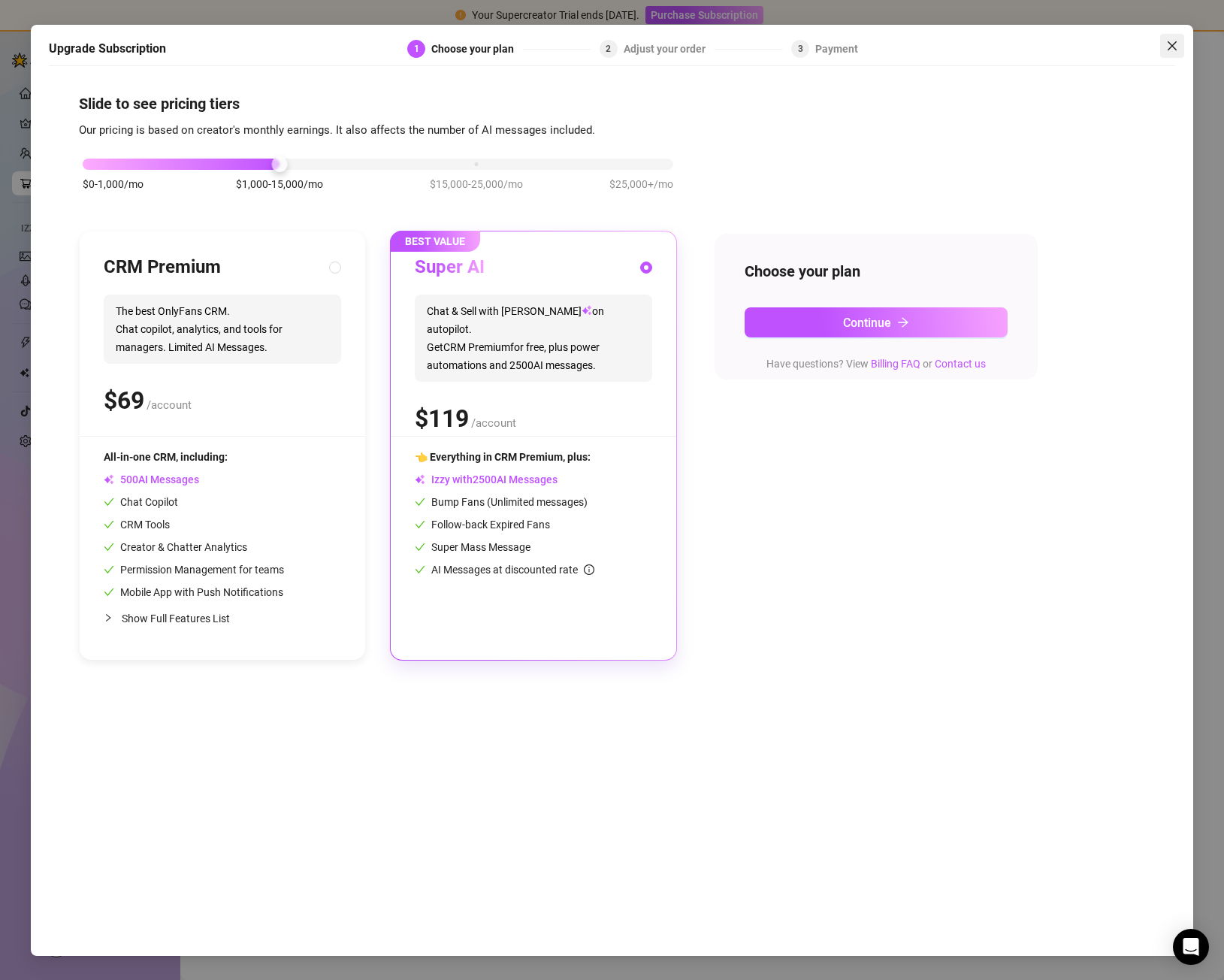
click at [1172, 51] on icon "close" at bounding box center [1172, 46] width 12 height 12
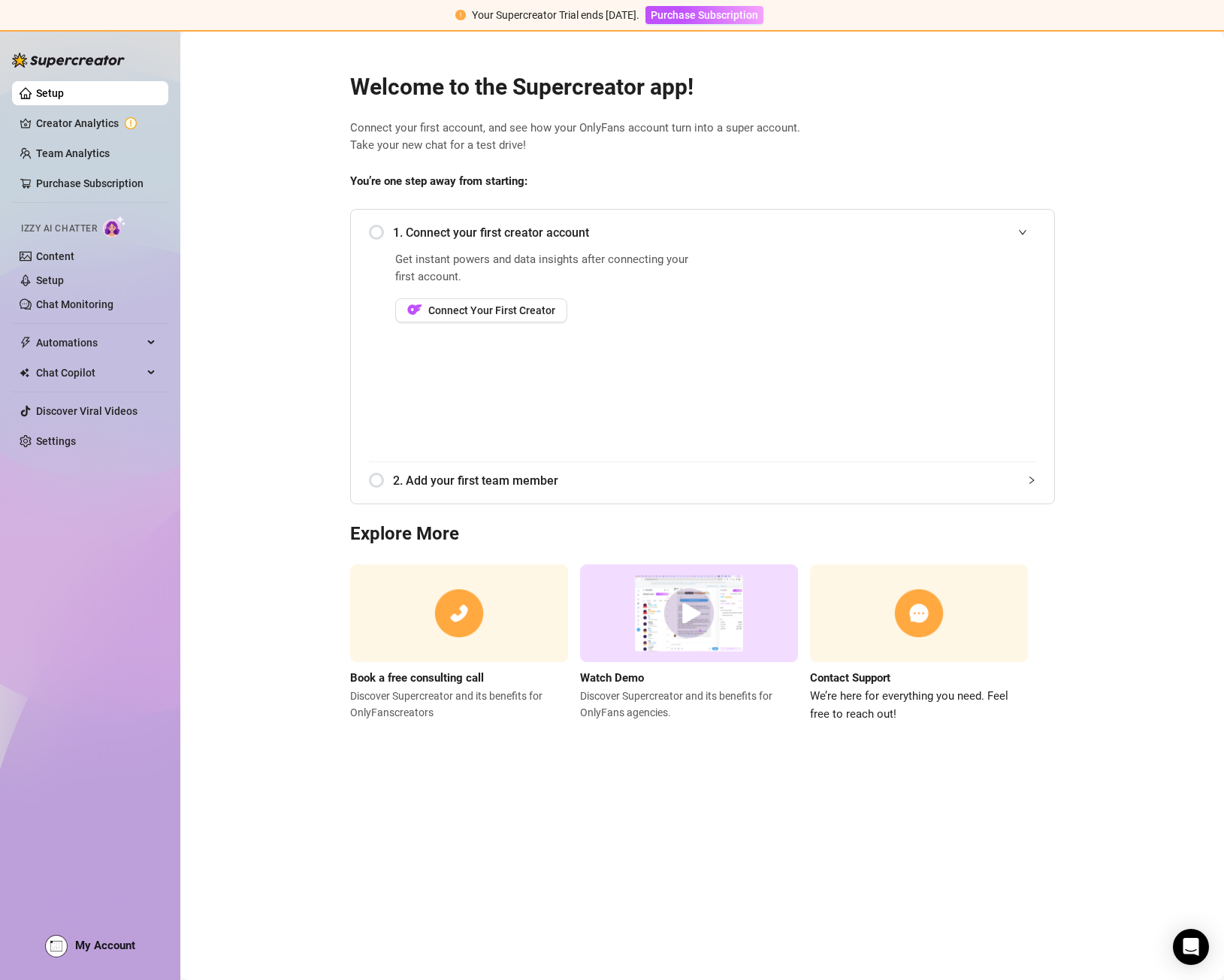
click at [886, 599] on img at bounding box center [919, 613] width 218 height 98
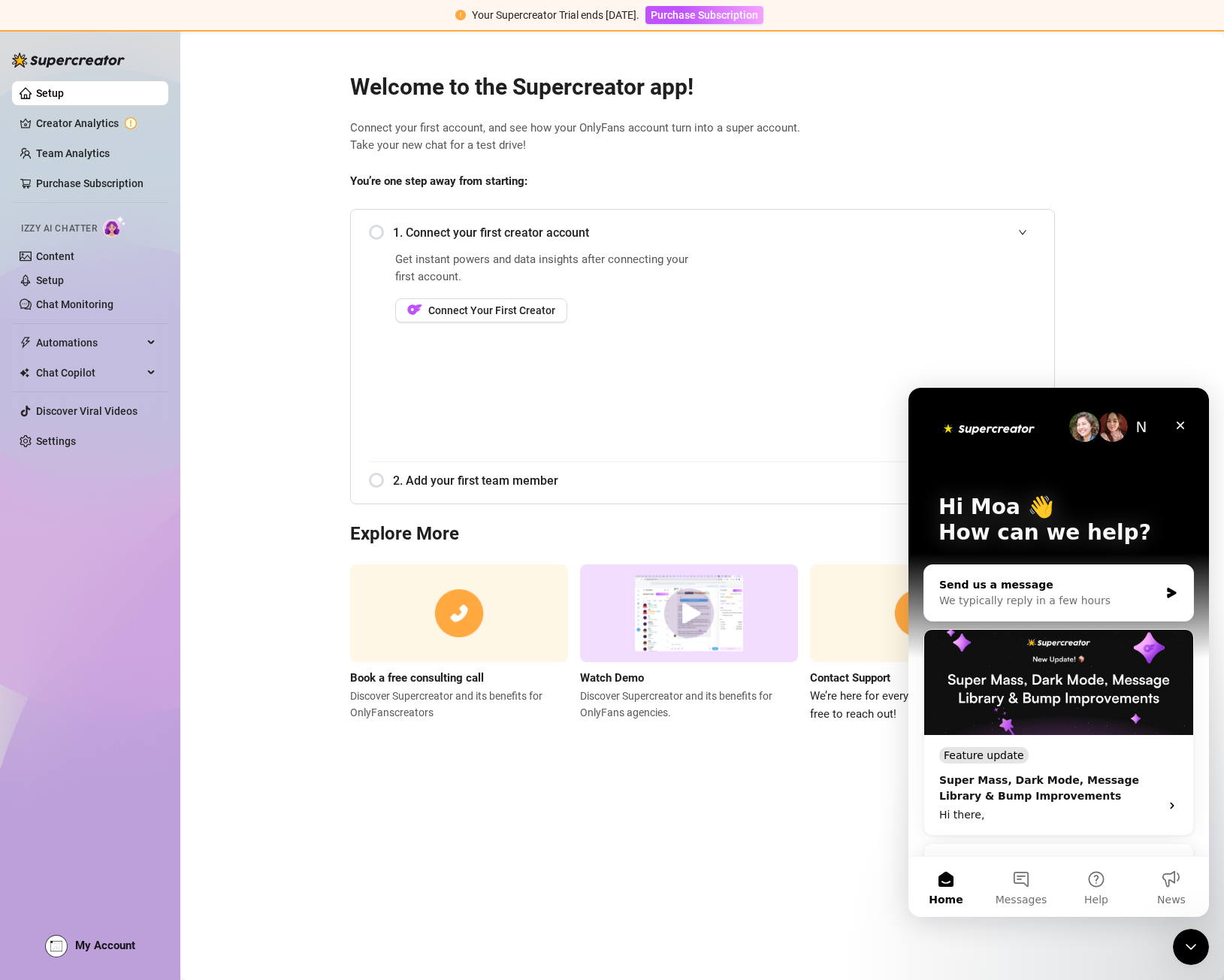
click at [1025, 597] on div "We typically reply in a few hours" at bounding box center [1049, 600] width 220 height 16
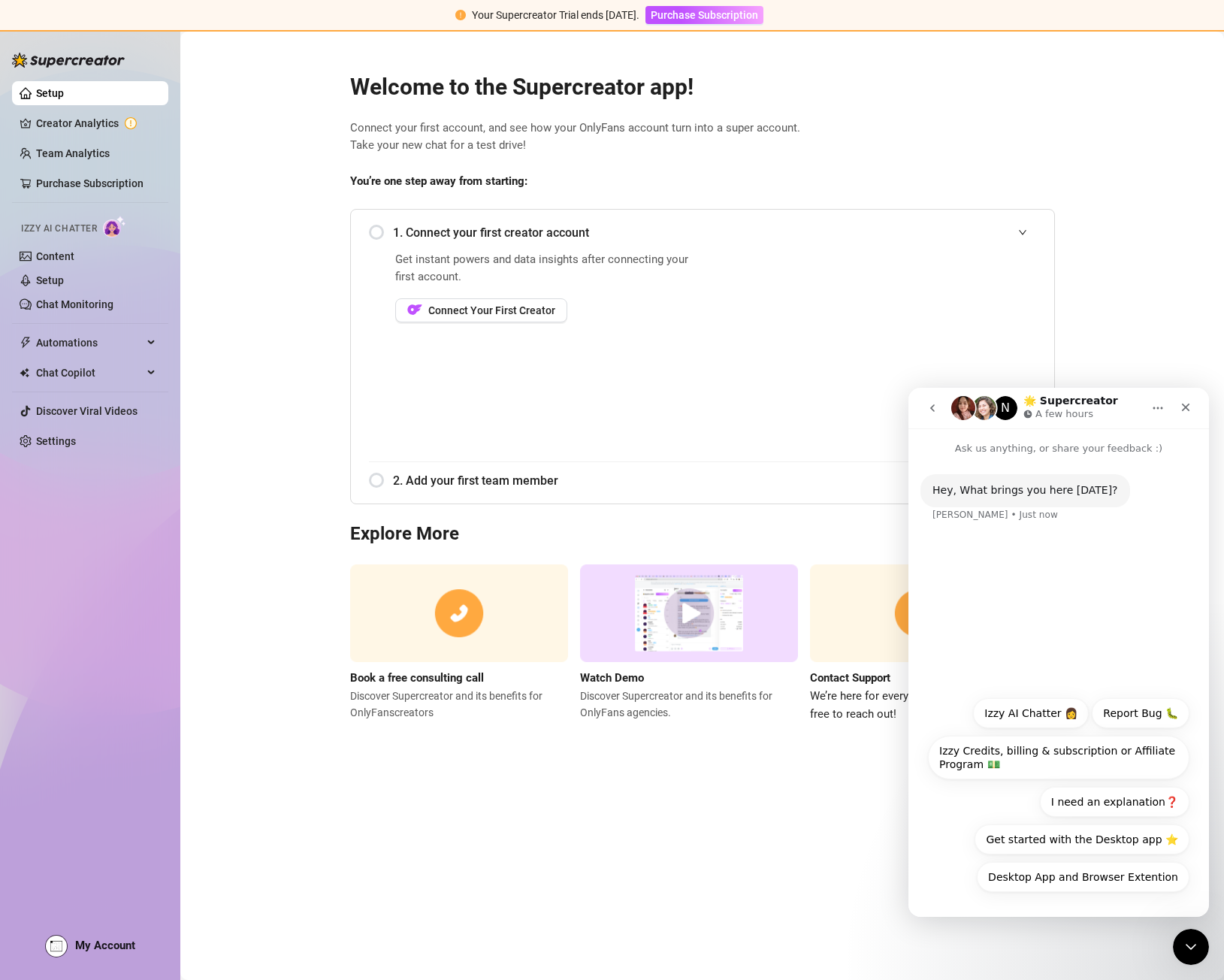
click at [1060, 638] on div "Hey, What brings you here today? Ella • Just now" at bounding box center [1059, 572] width 301 height 232
click at [1127, 702] on button "Report Bug 🐛" at bounding box center [1141, 713] width 98 height 30
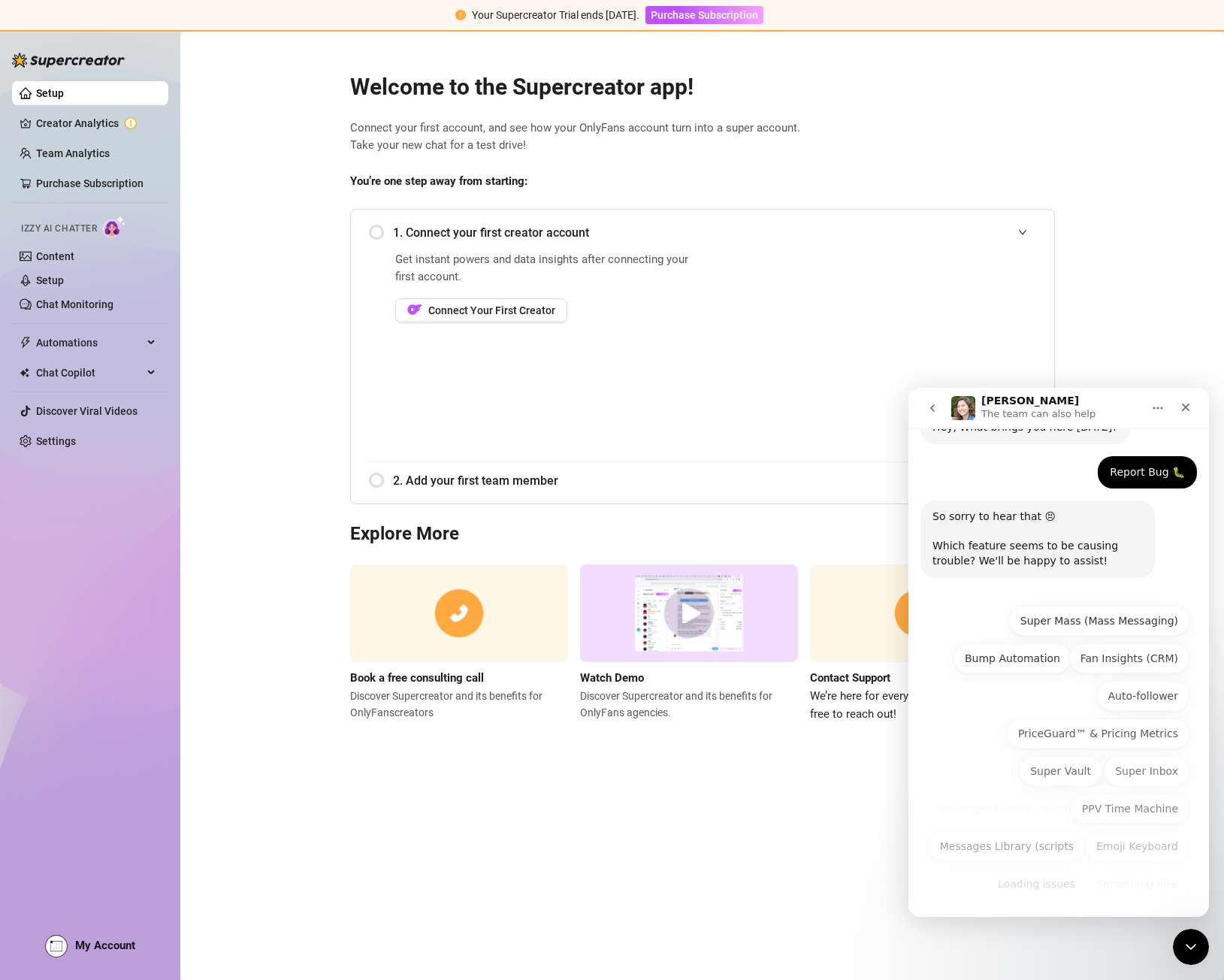
scroll to position [70, 0]
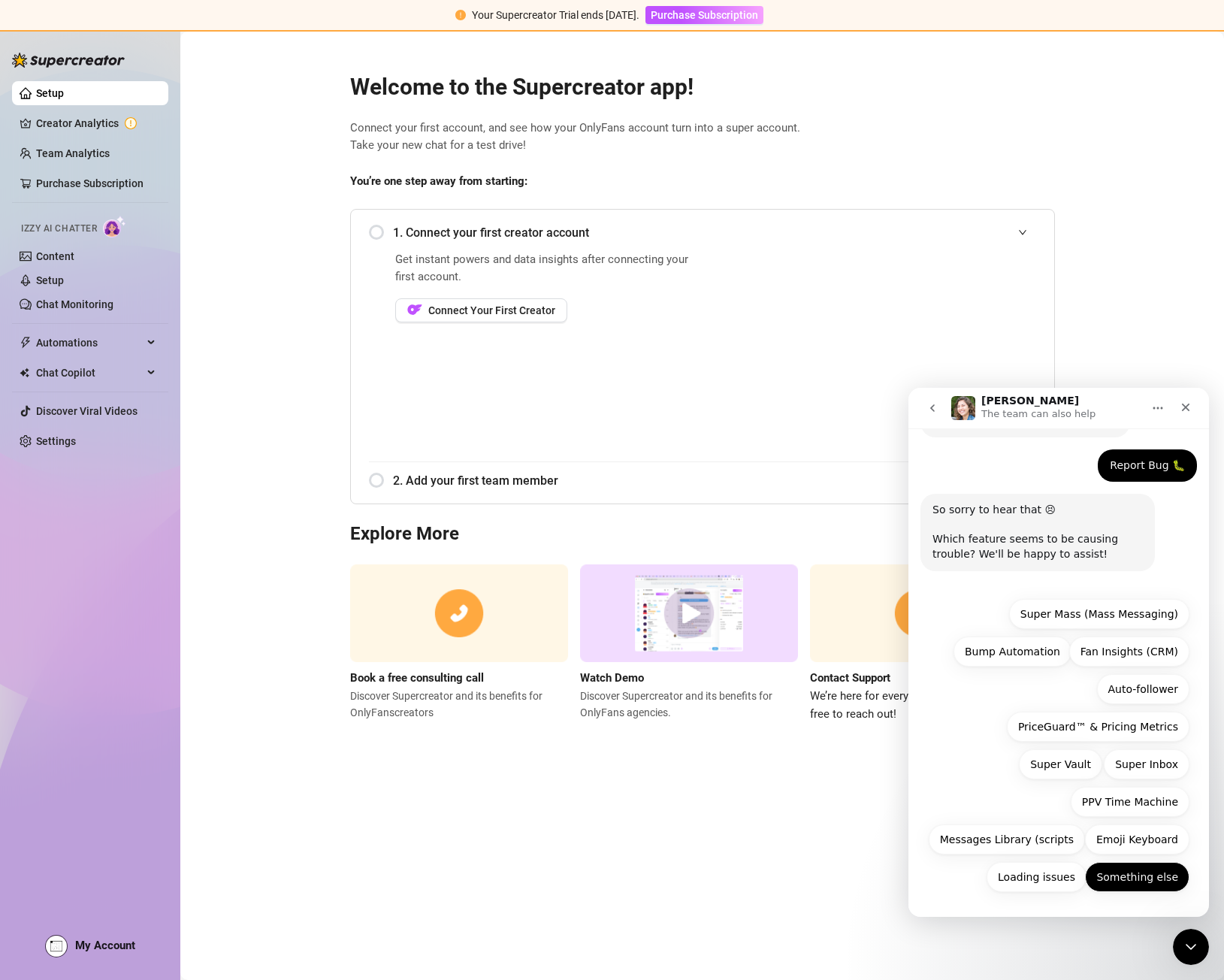
click at [1122, 875] on button "Something else" at bounding box center [1138, 877] width 105 height 30
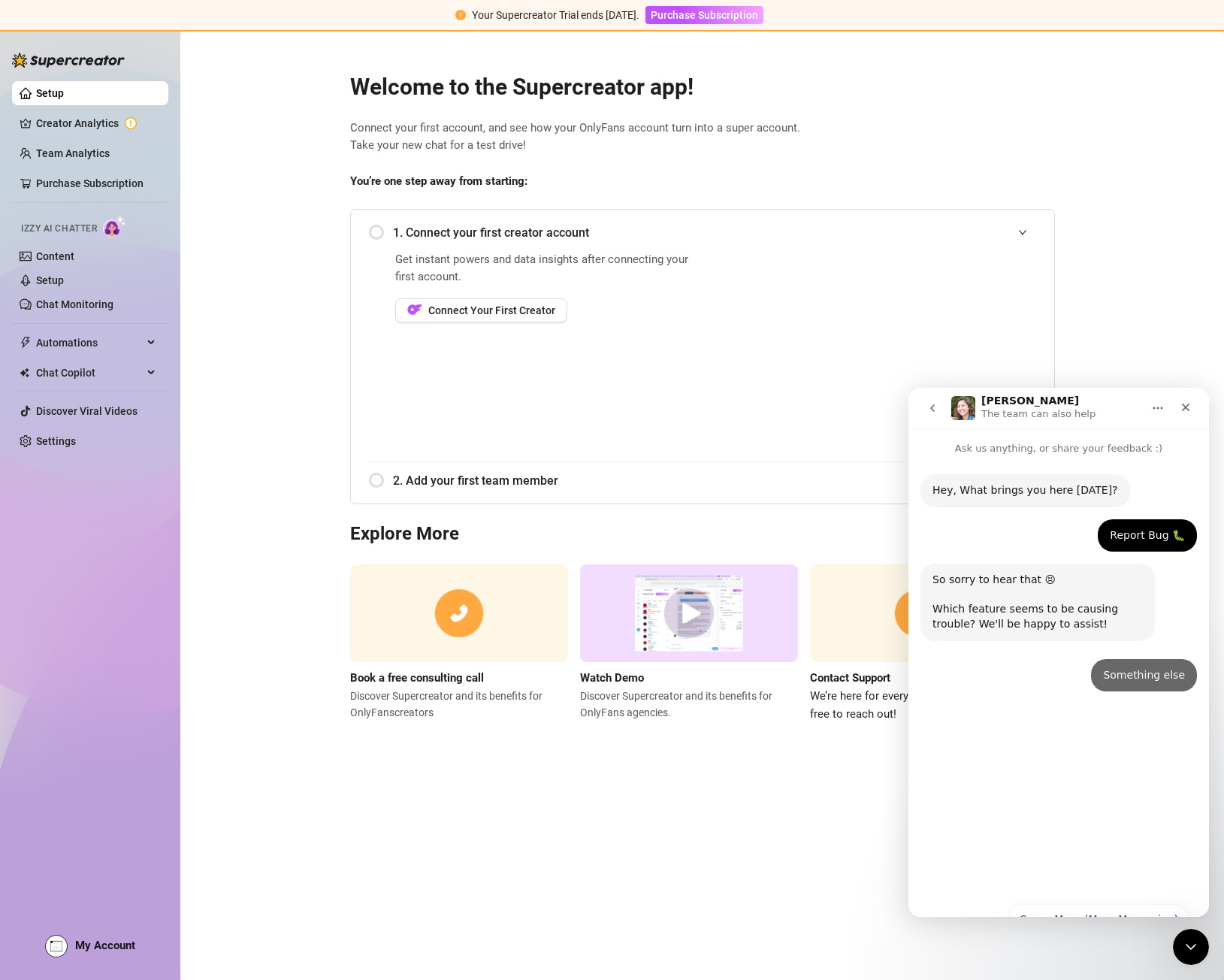
scroll to position [0, 0]
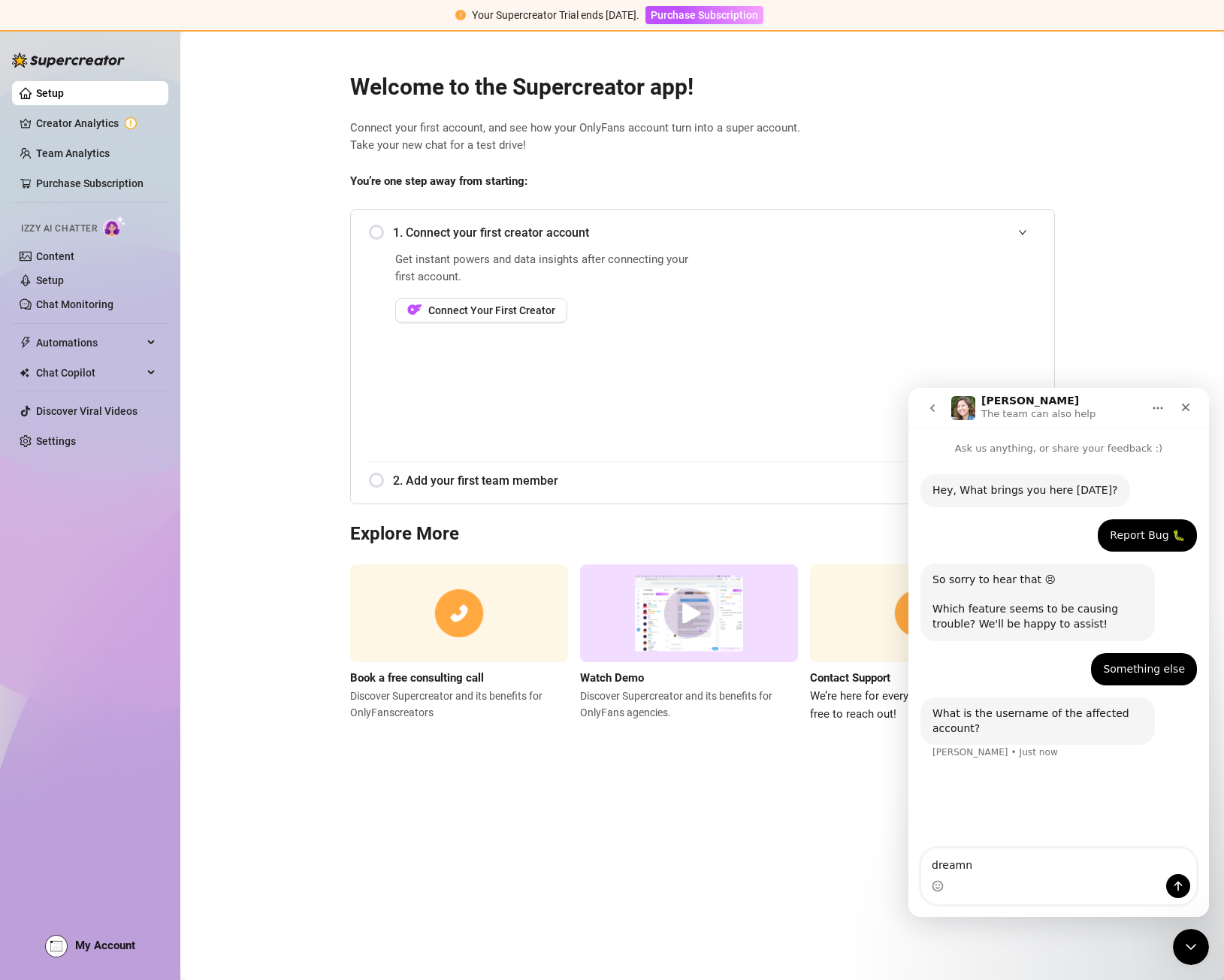
type textarea "dreamnc"
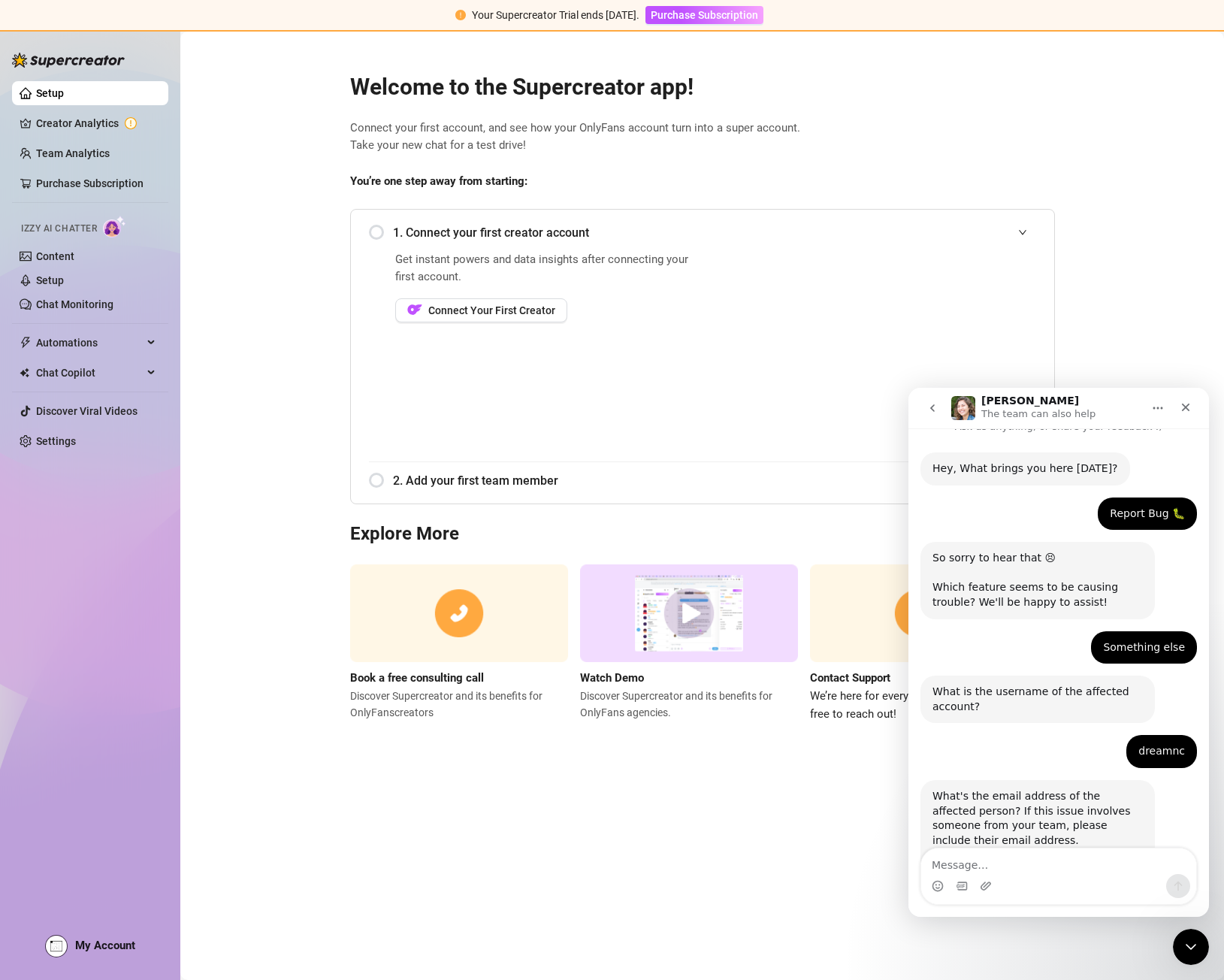
scroll to position [99, 0]
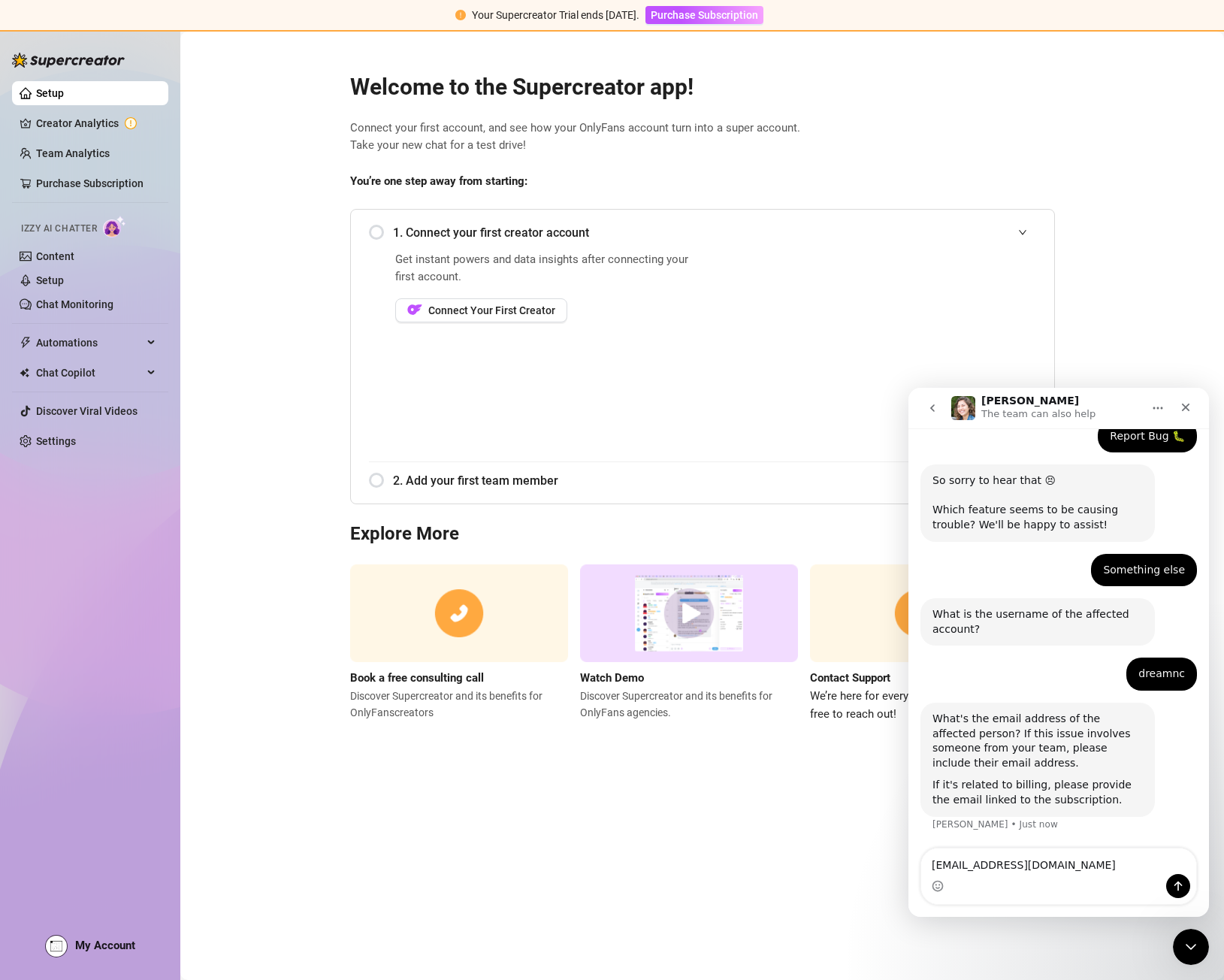
type textarea "moaseboa@gmail.com"
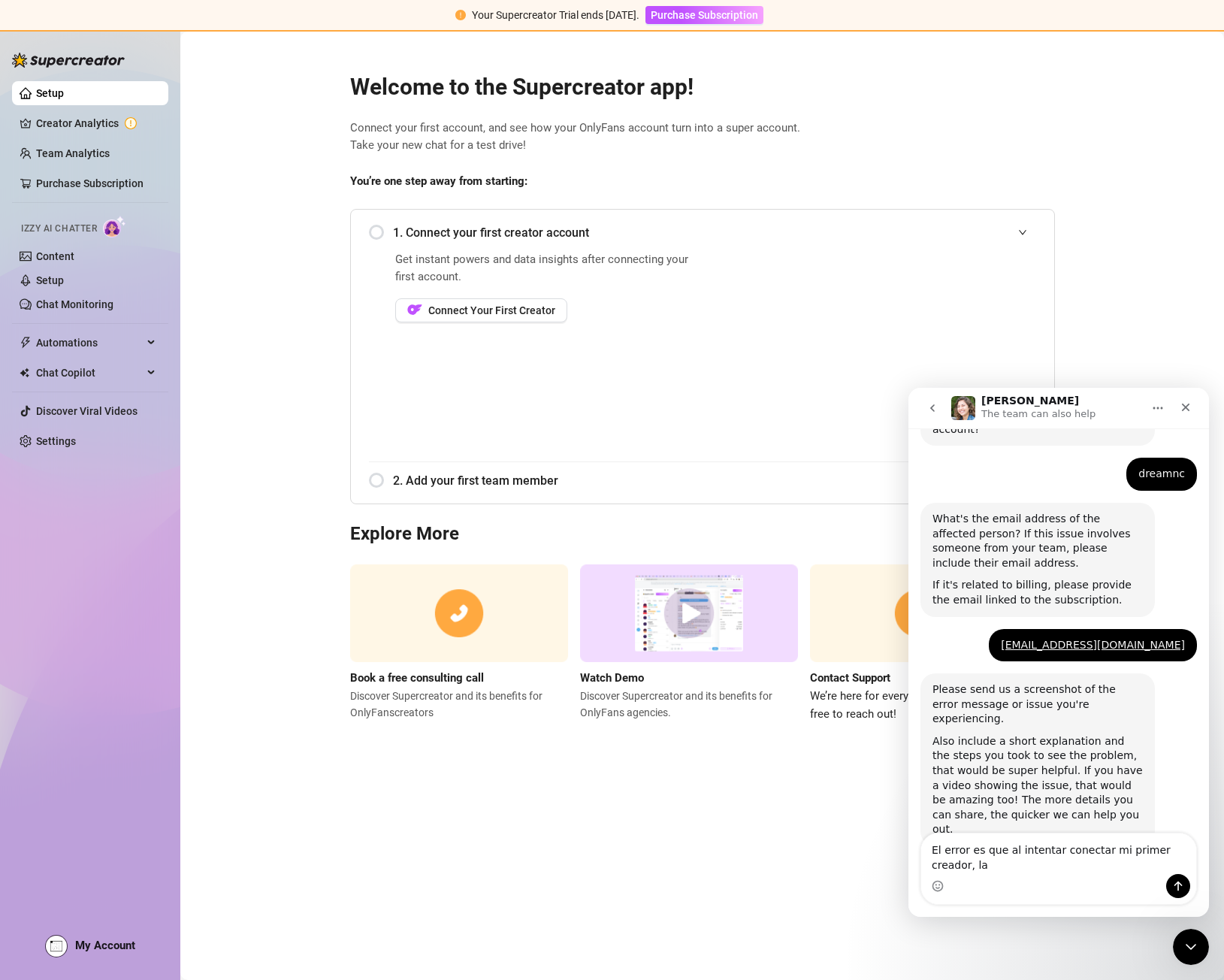
scroll to position [314, 0]
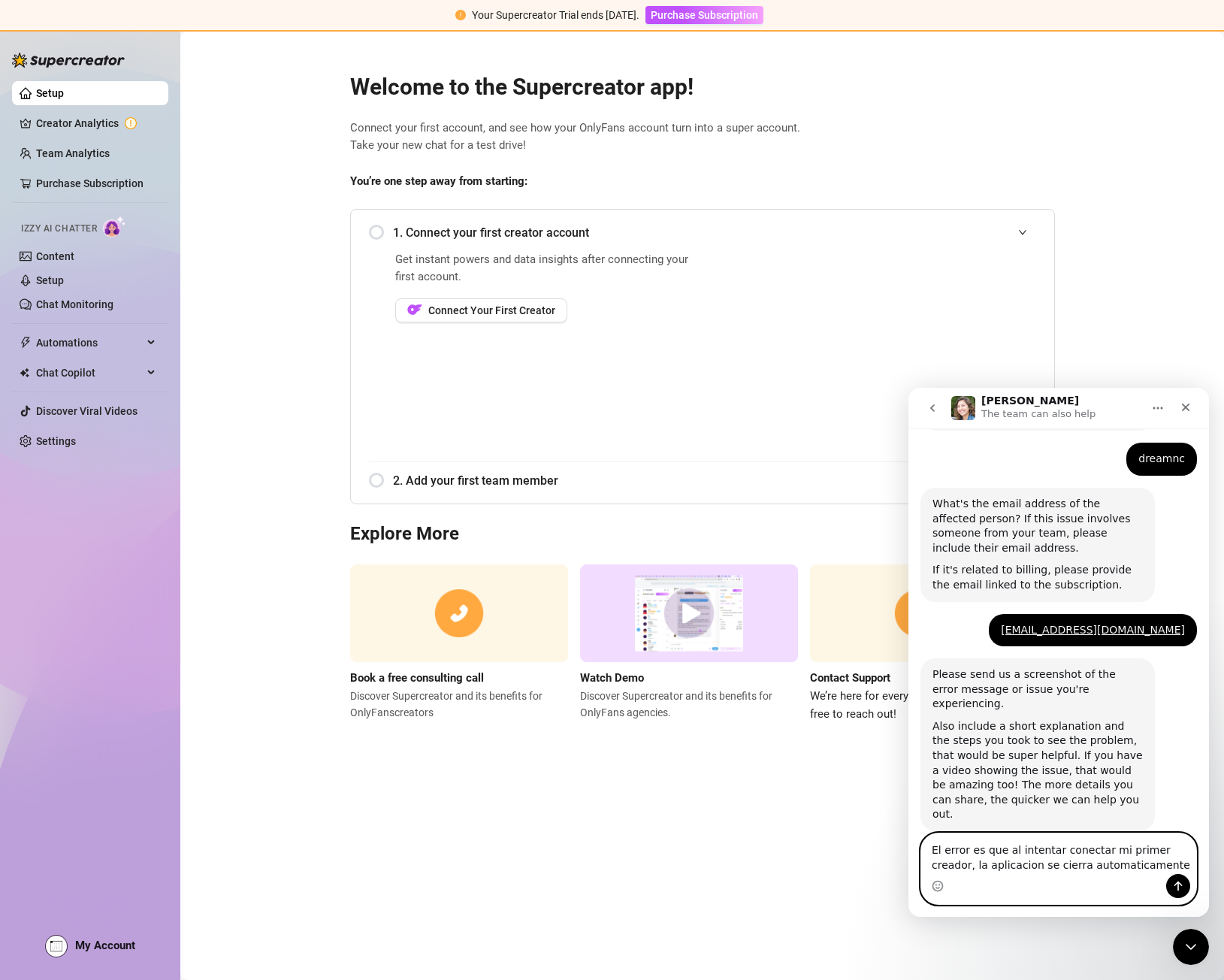
paste textarea "The error is that when I try to connect my first creator, the application close…"
type textarea "The error is that when I try to connect my first creator, the application close…"
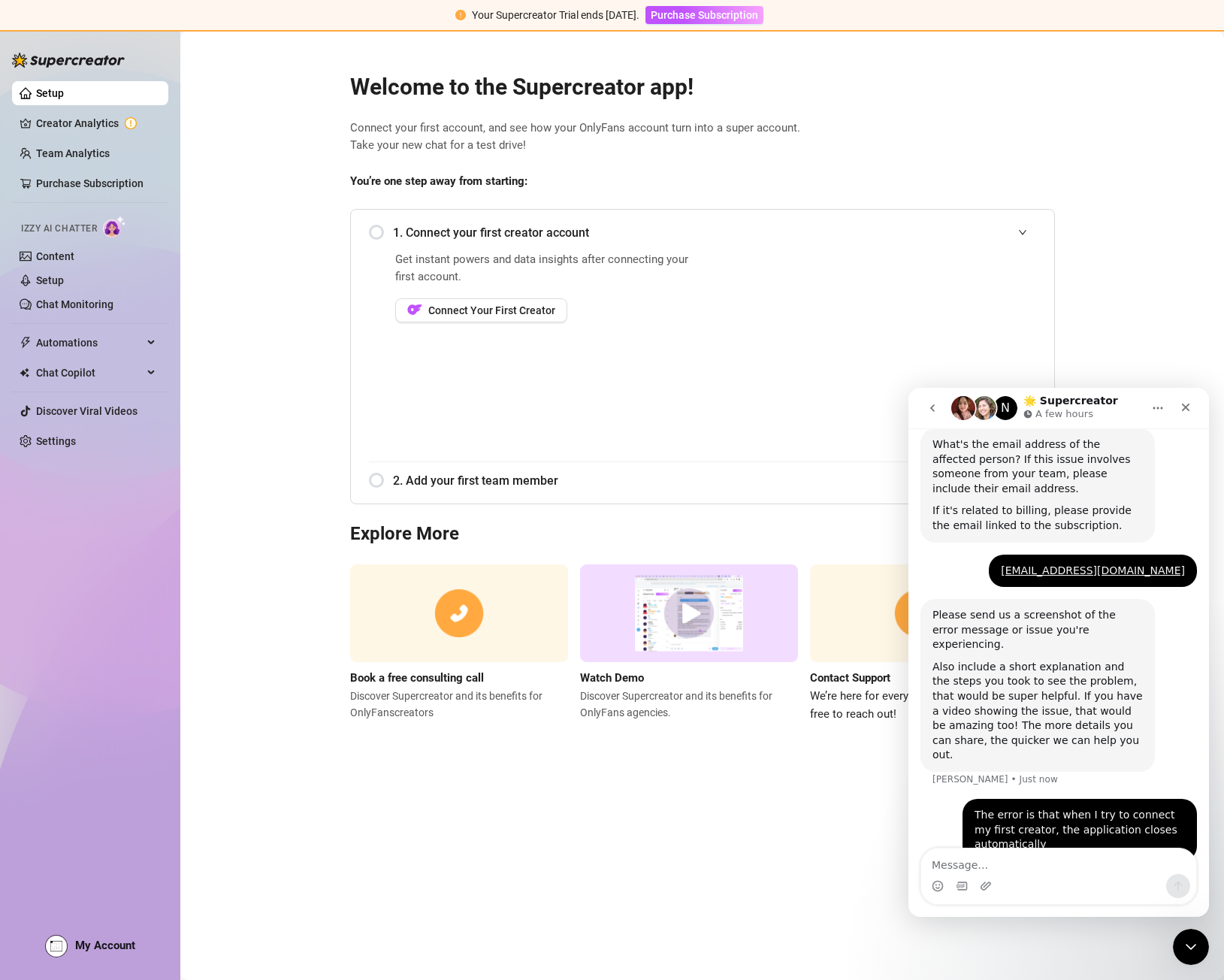
click at [1156, 409] on icon "Home" at bounding box center [1158, 408] width 12 height 12
click at [1167, 350] on main "Welcome to the Supercreator app! Connect your first account, and see how your O…" at bounding box center [702, 505] width 1044 height 948
click at [1187, 404] on icon "Close" at bounding box center [1186, 407] width 12 height 12
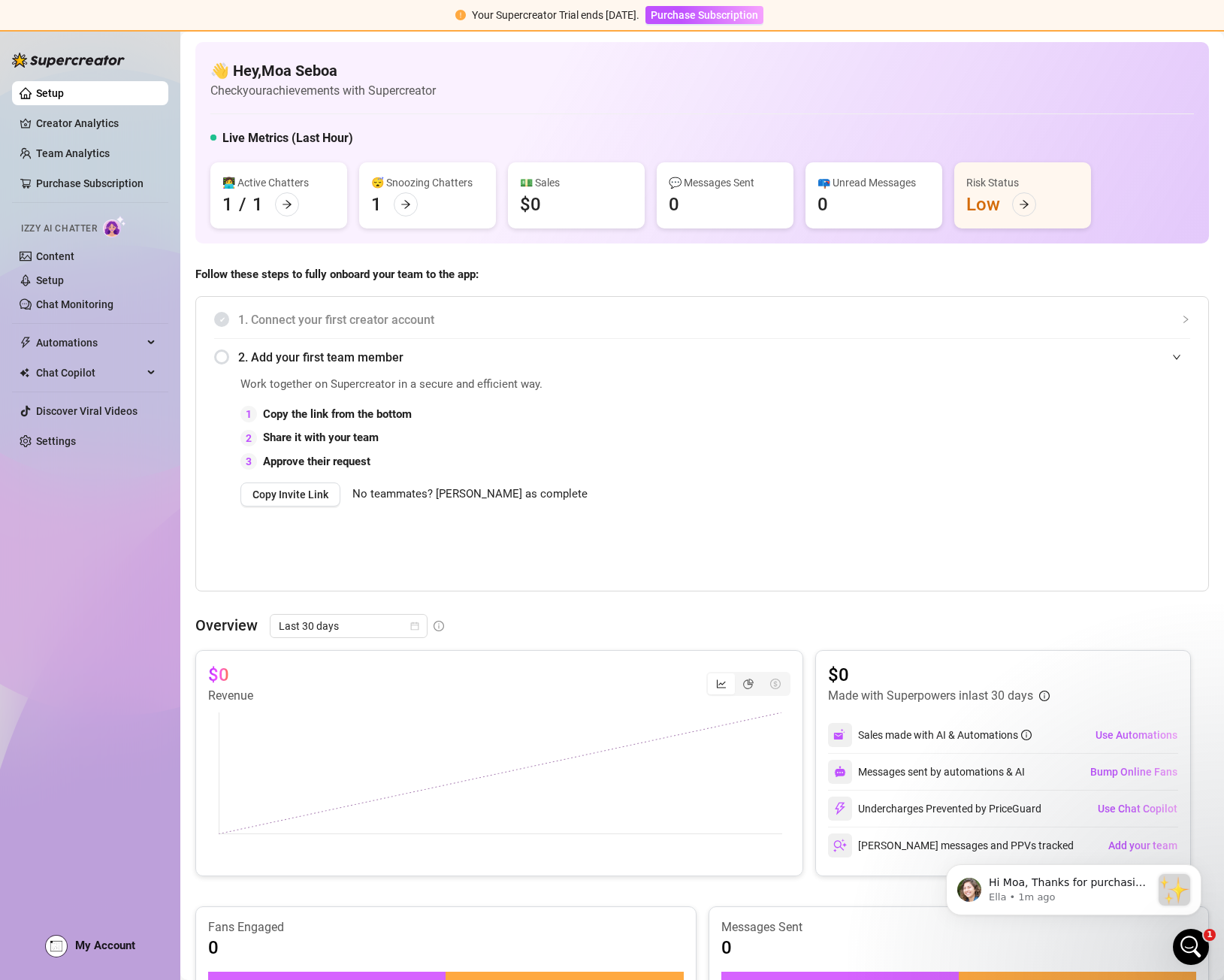
scroll to position [0, 0]
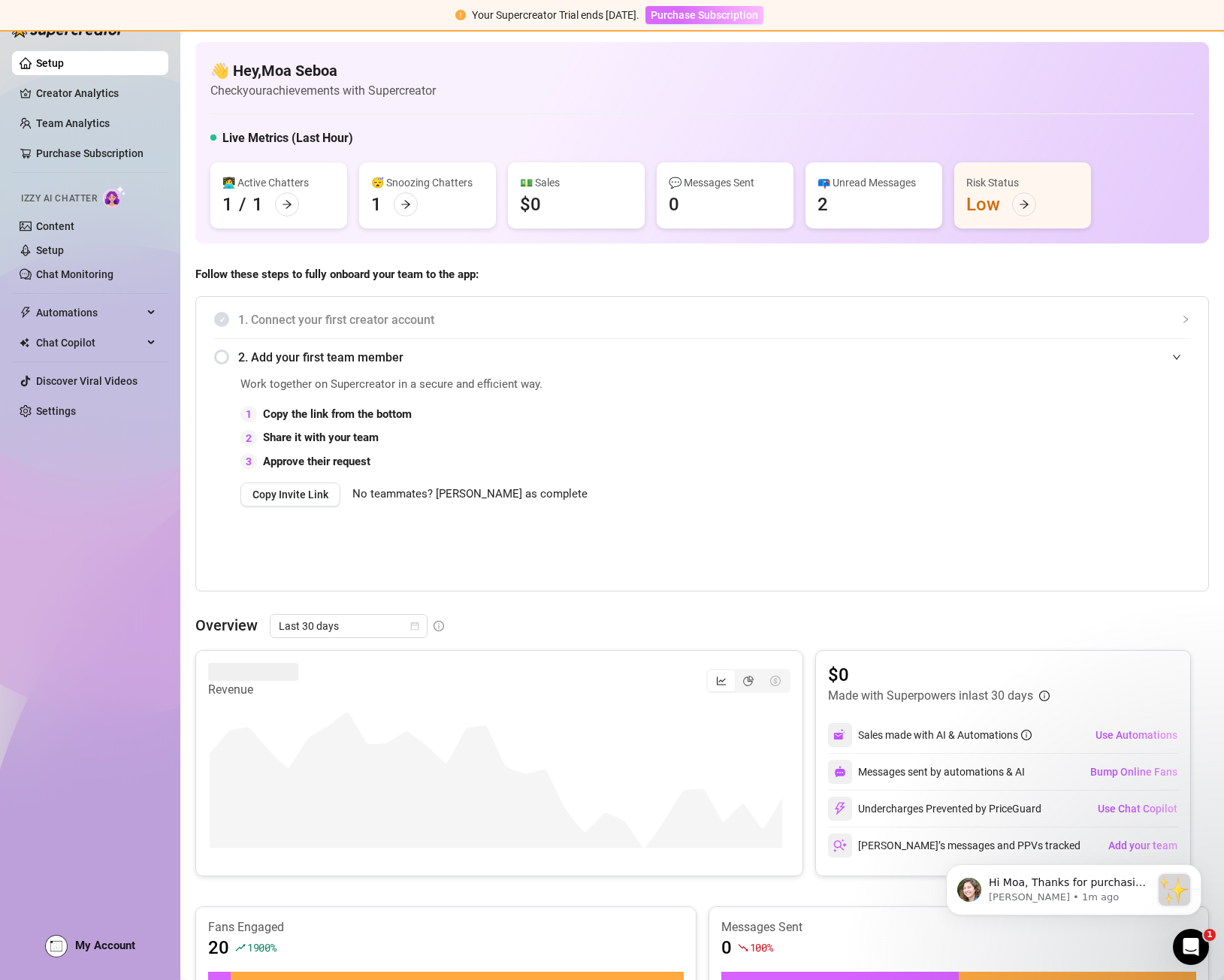
click at [733, 20] on span "Purchase Subscription" at bounding box center [704, 15] width 107 height 12
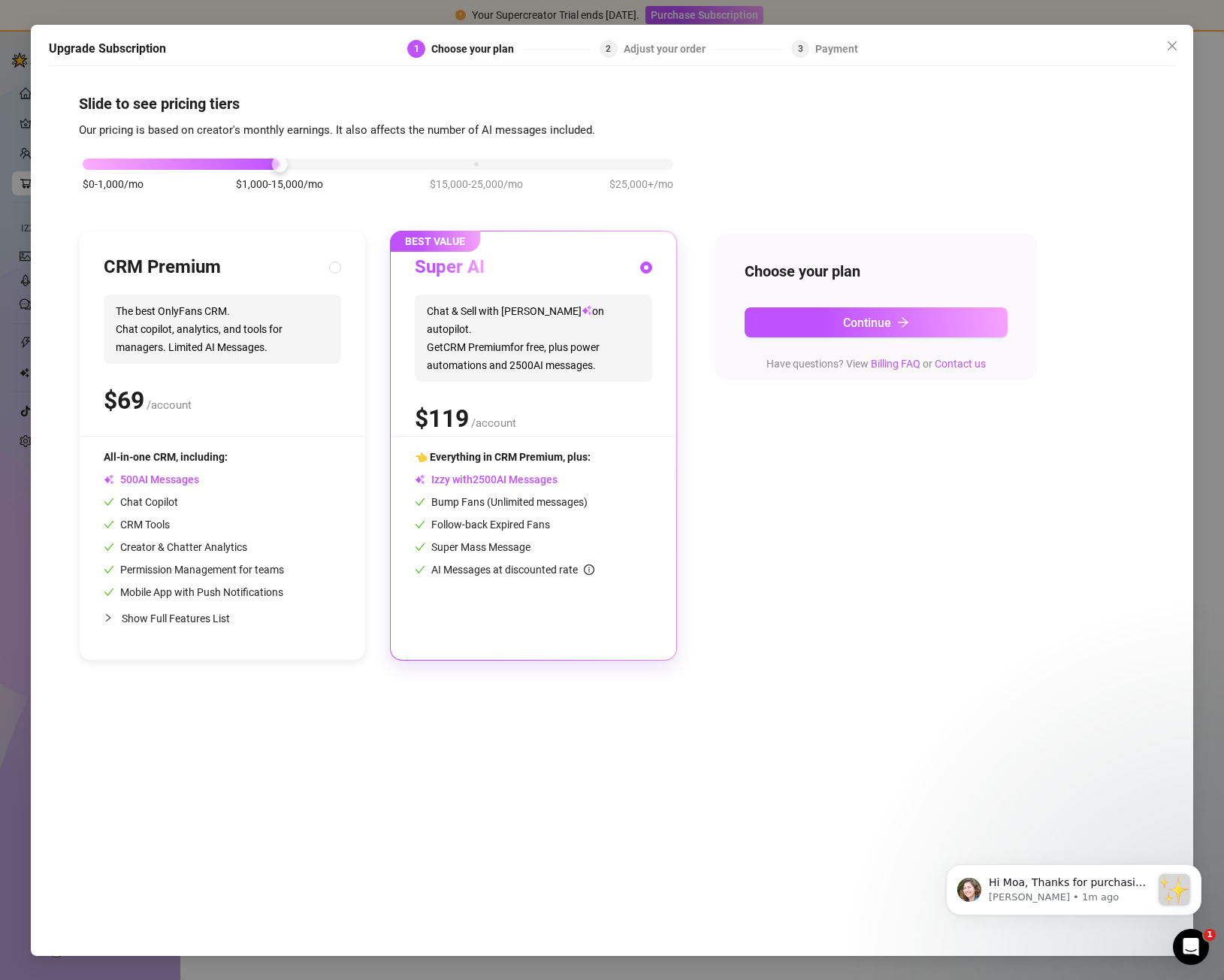
click at [528, 369] on div "Super AI Chat & Sell with Izzy on autopilot. Get CRM Premium for free, plus pow…" at bounding box center [534, 345] width 238 height 180
click at [1178, 46] on icon "close" at bounding box center [1172, 46] width 12 height 12
